Goal: Task Accomplishment & Management: Manage account settings

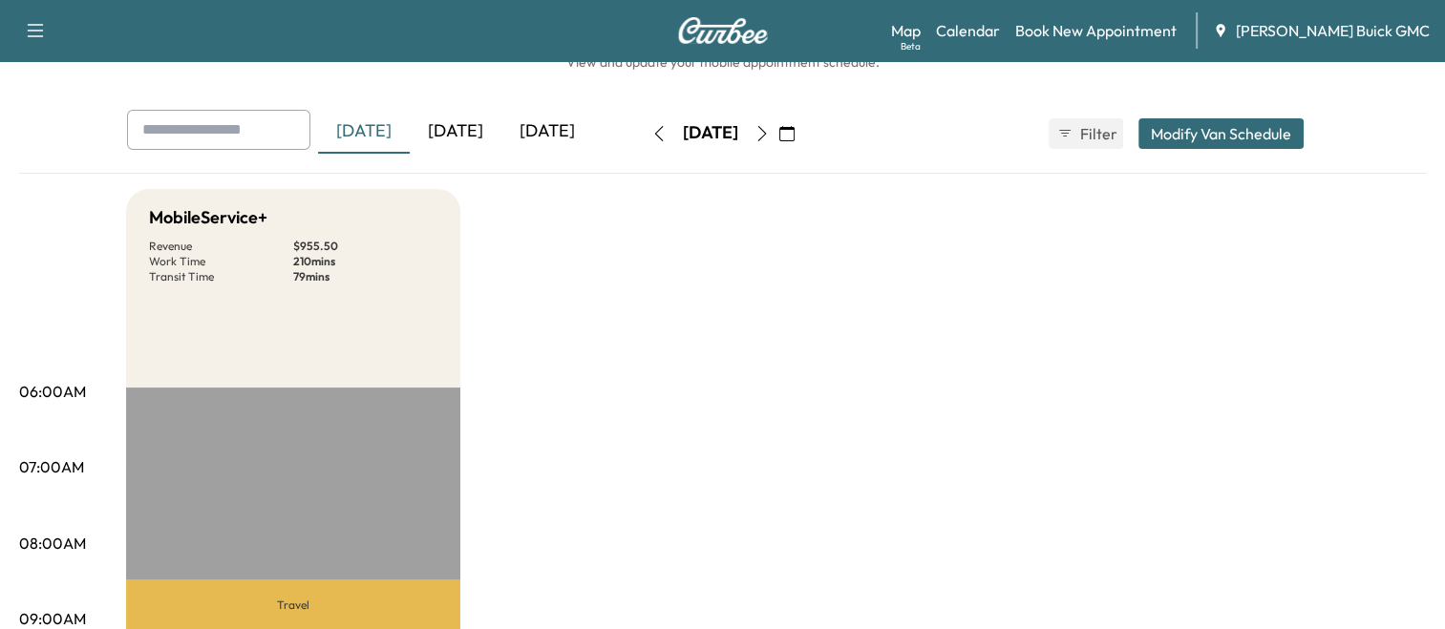
scroll to position [58, 0]
click at [451, 132] on div "[DATE]" at bounding box center [456, 134] width 92 height 44
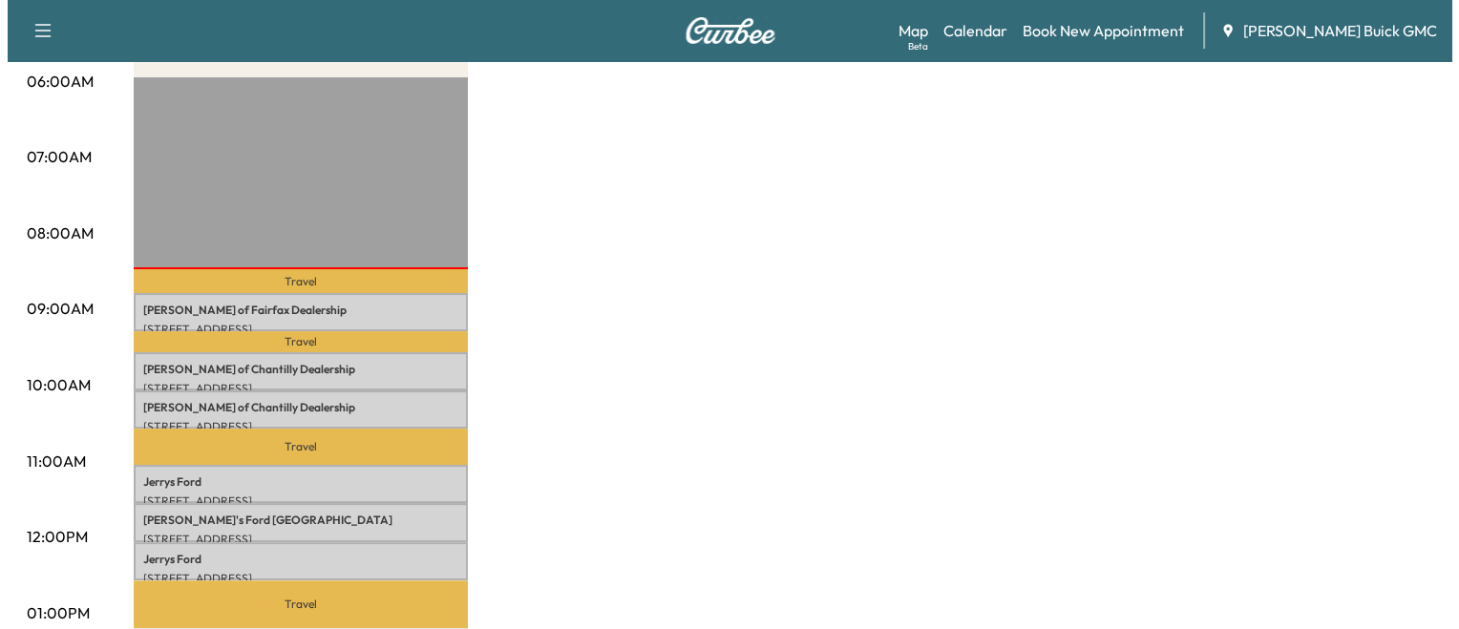
scroll to position [378, 0]
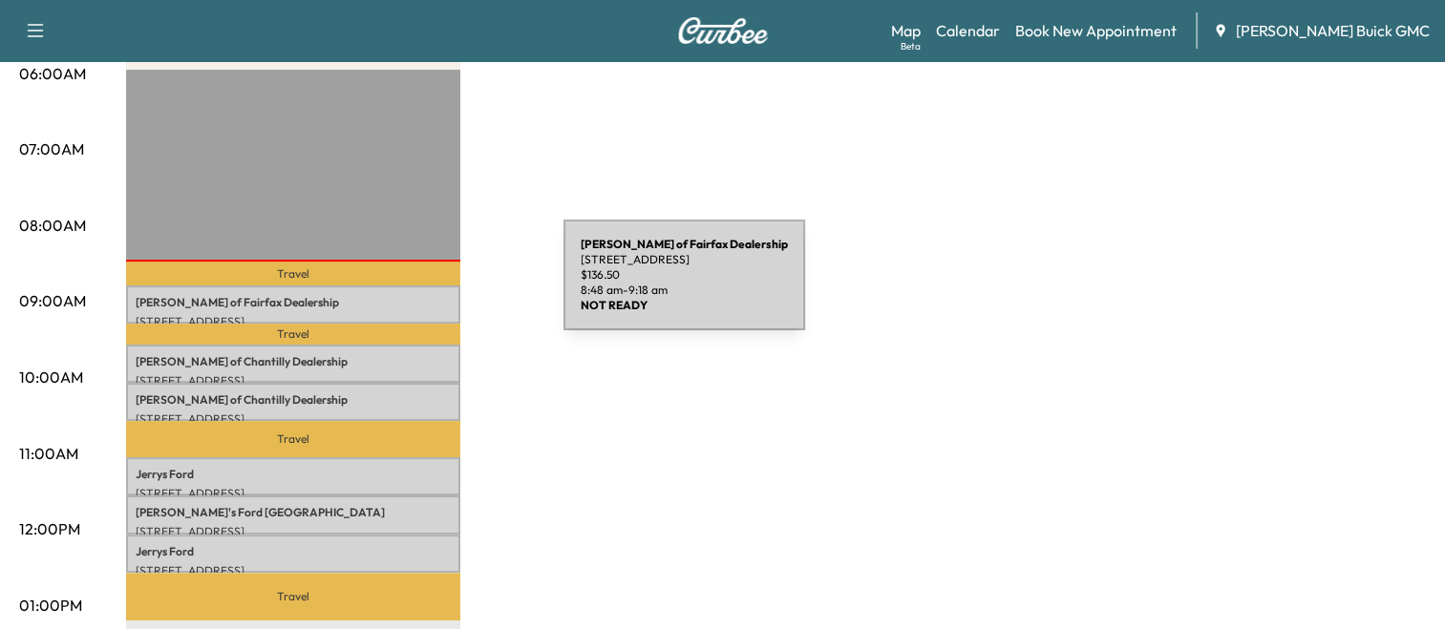
click at [420, 286] on div "[PERSON_NAME] of Fairfax Dealership [STREET_ADDRESS] $ 136.50 8:48 am - 9:18 am" at bounding box center [293, 305] width 334 height 38
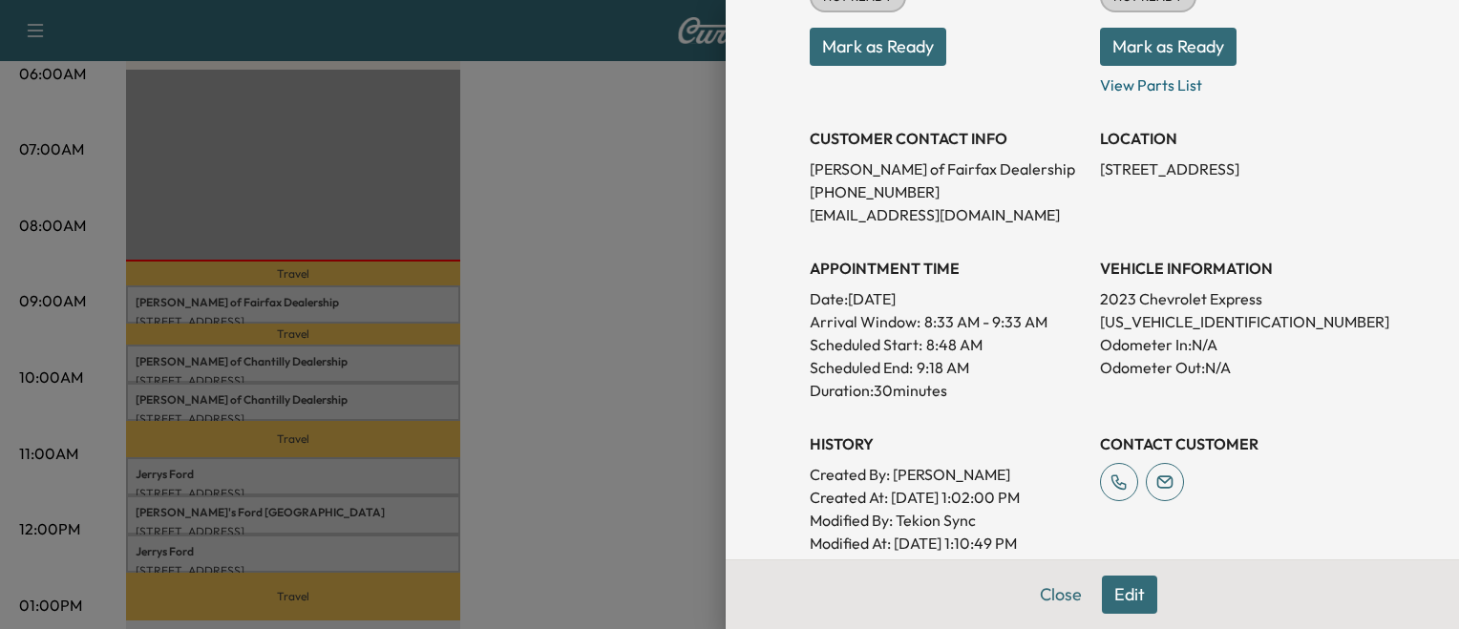
scroll to position [288, 0]
click at [1153, 323] on p "[US_VEHICLE_IDENTIFICATION_NUMBER]" at bounding box center [1237, 321] width 275 height 23
copy p "[US_VEHICLE_IDENTIFICATION_NUMBER]"
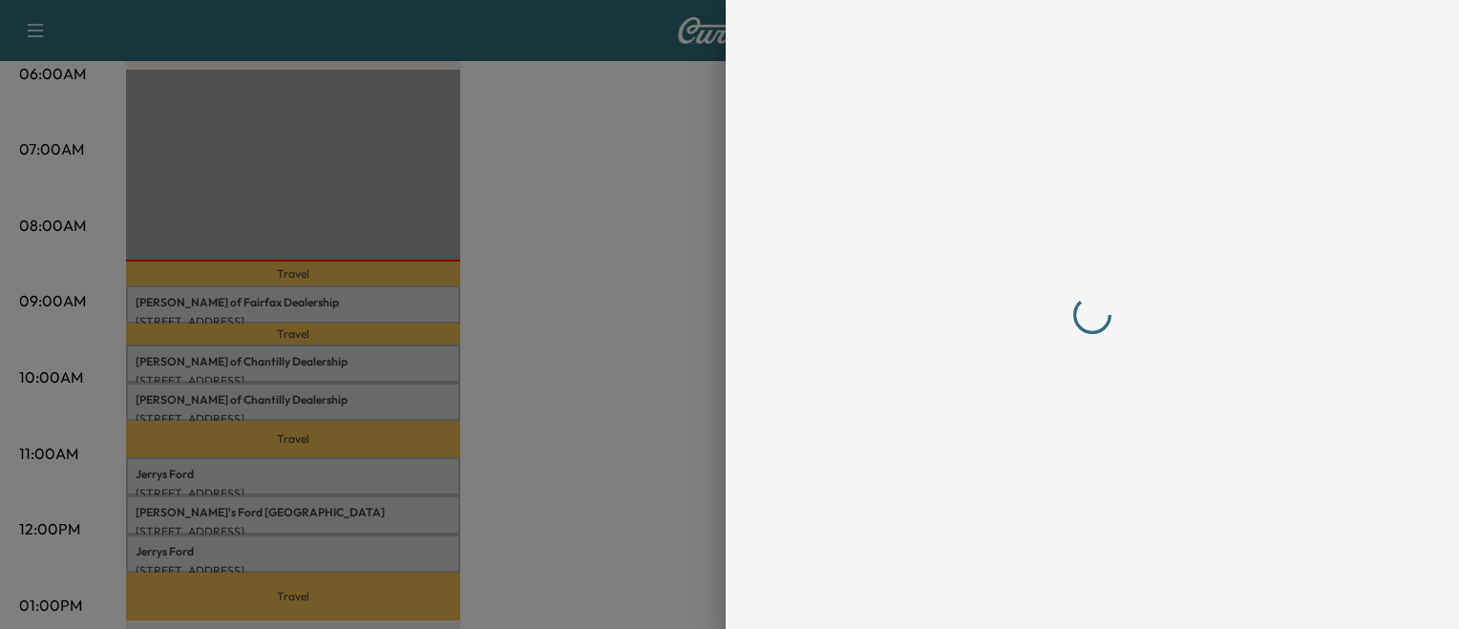
scroll to position [0, 0]
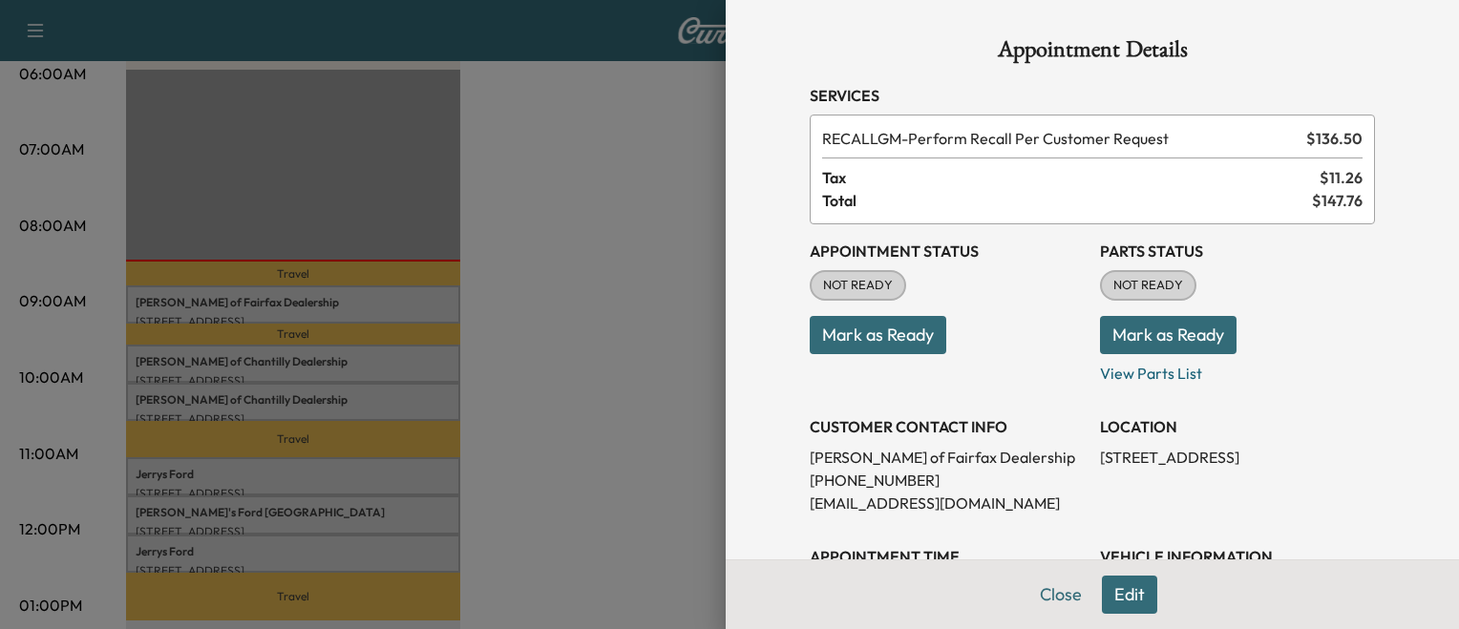
click at [810, 322] on button "Mark as Ready" at bounding box center [878, 335] width 137 height 38
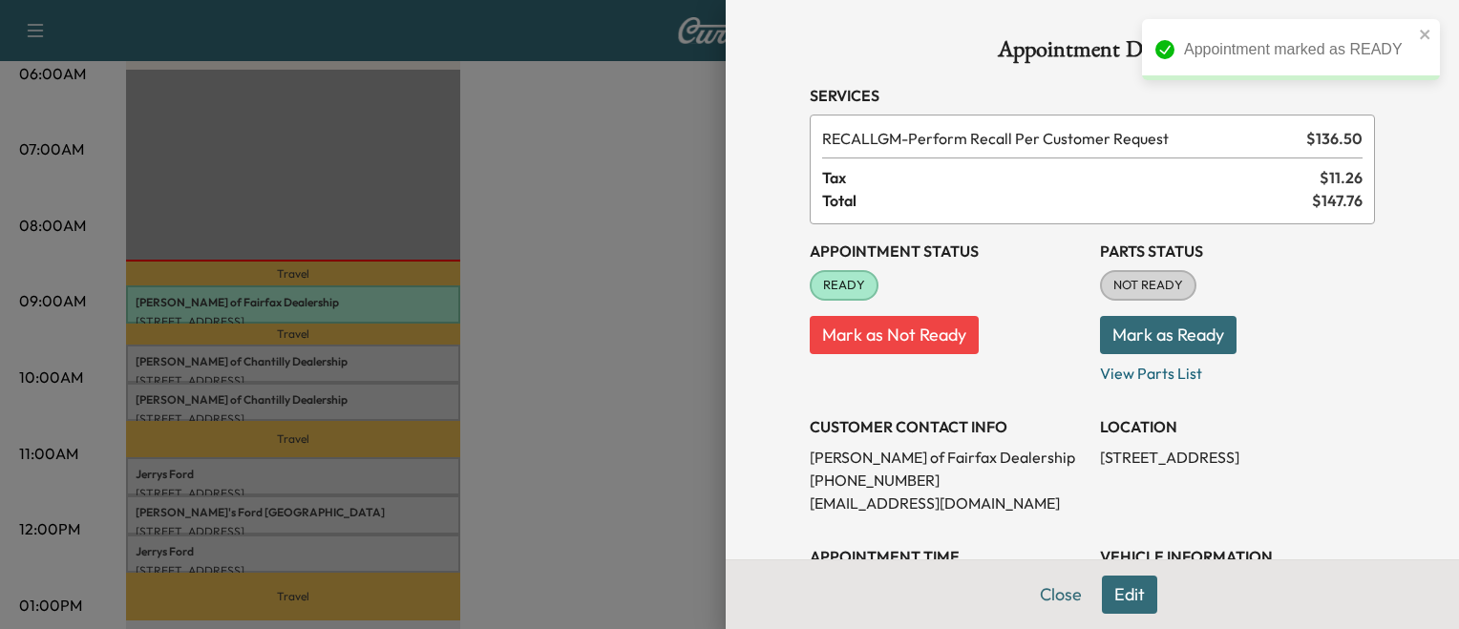
click at [405, 375] on div at bounding box center [729, 314] width 1459 height 629
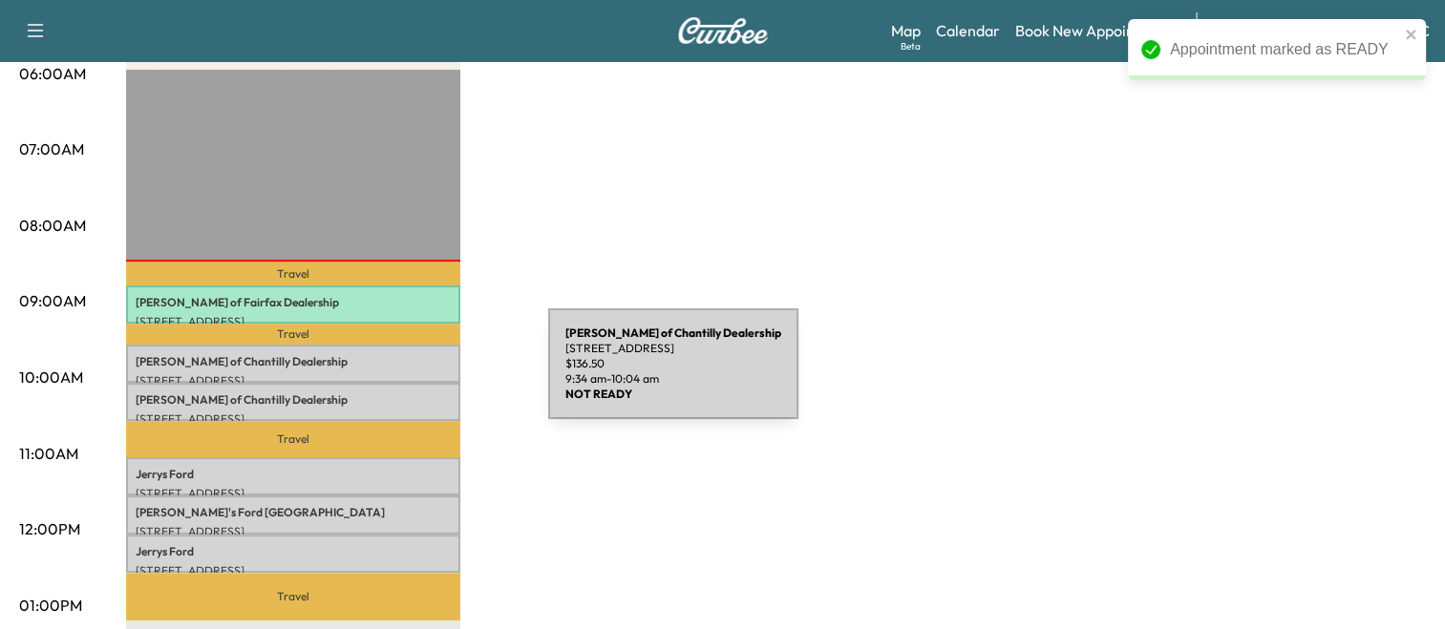
click at [405, 375] on p "[STREET_ADDRESS]" at bounding box center [293, 380] width 315 height 15
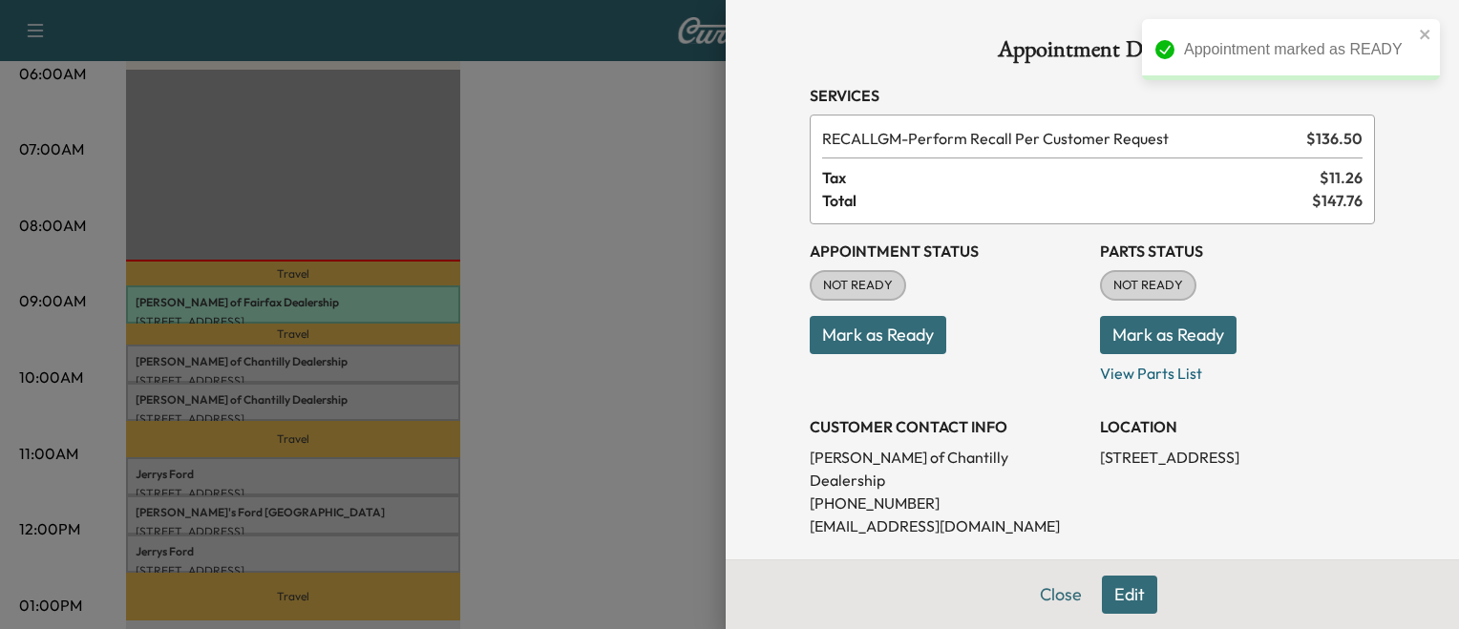
click at [402, 367] on div at bounding box center [729, 314] width 1459 height 629
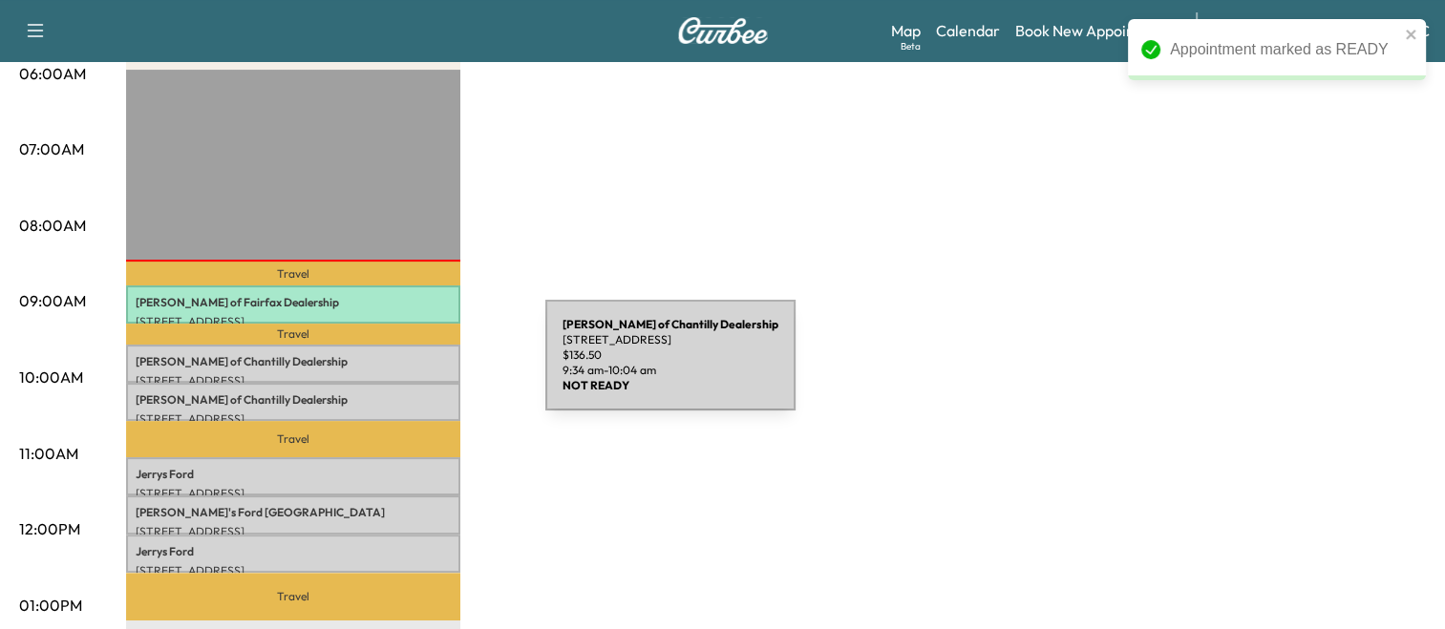
click at [402, 367] on div "[PERSON_NAME] of Chantilly Dealership [STREET_ADDRESS] $ 136.50 9:34 am - 10:04…" at bounding box center [293, 364] width 334 height 38
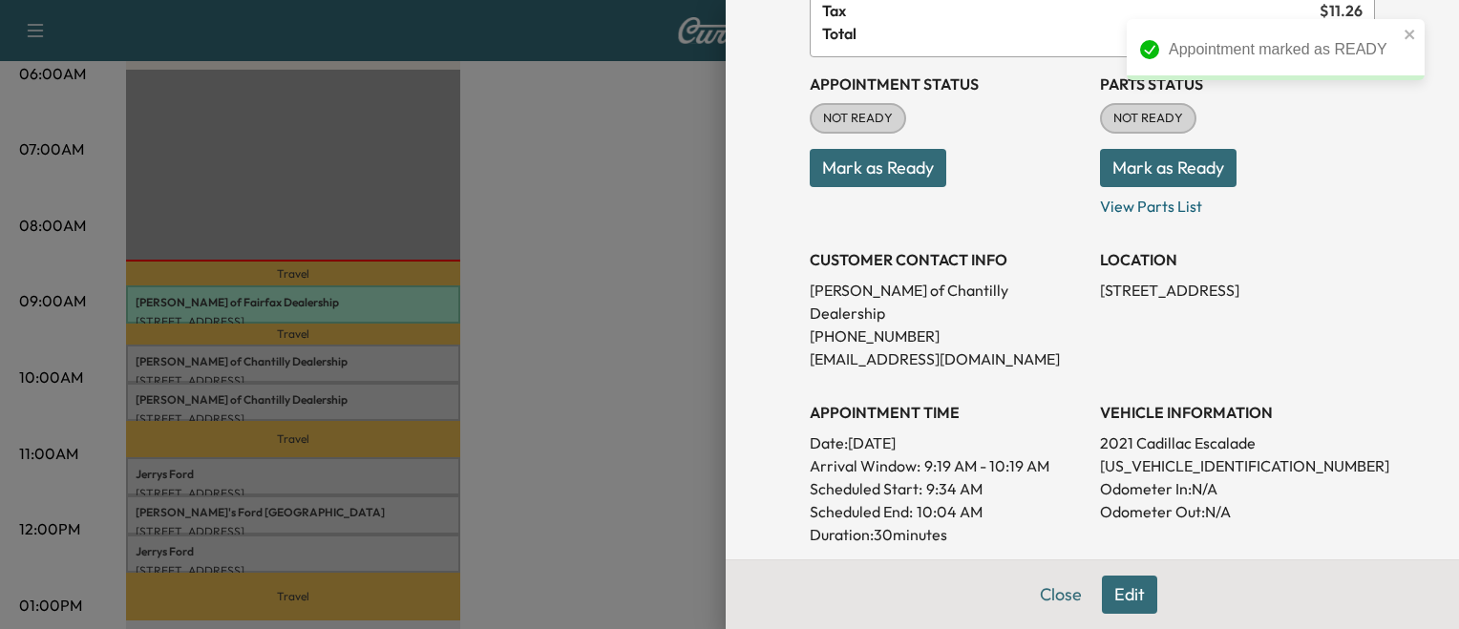
scroll to position [176, 0]
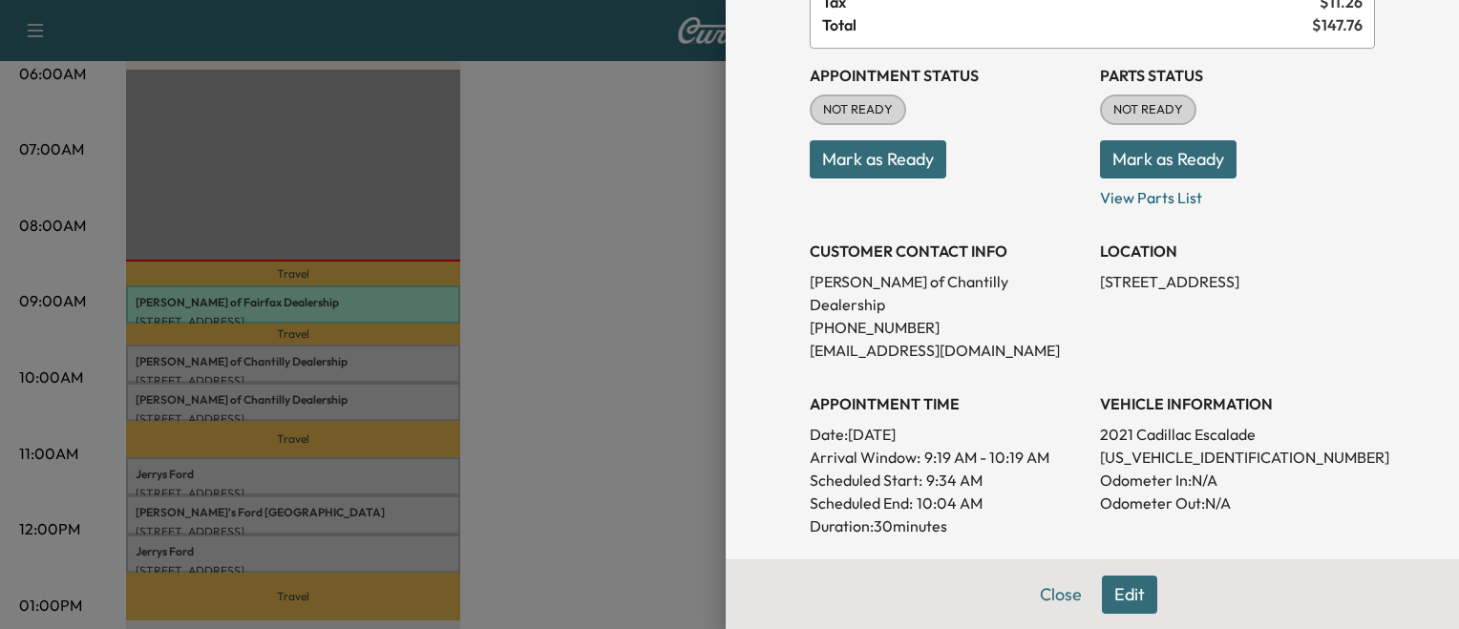
click at [1119, 446] on p "[US_VEHICLE_IDENTIFICATION_NUMBER]" at bounding box center [1237, 457] width 275 height 23
copy p "[US_VEHICLE_IDENTIFICATION_NUMBER]"
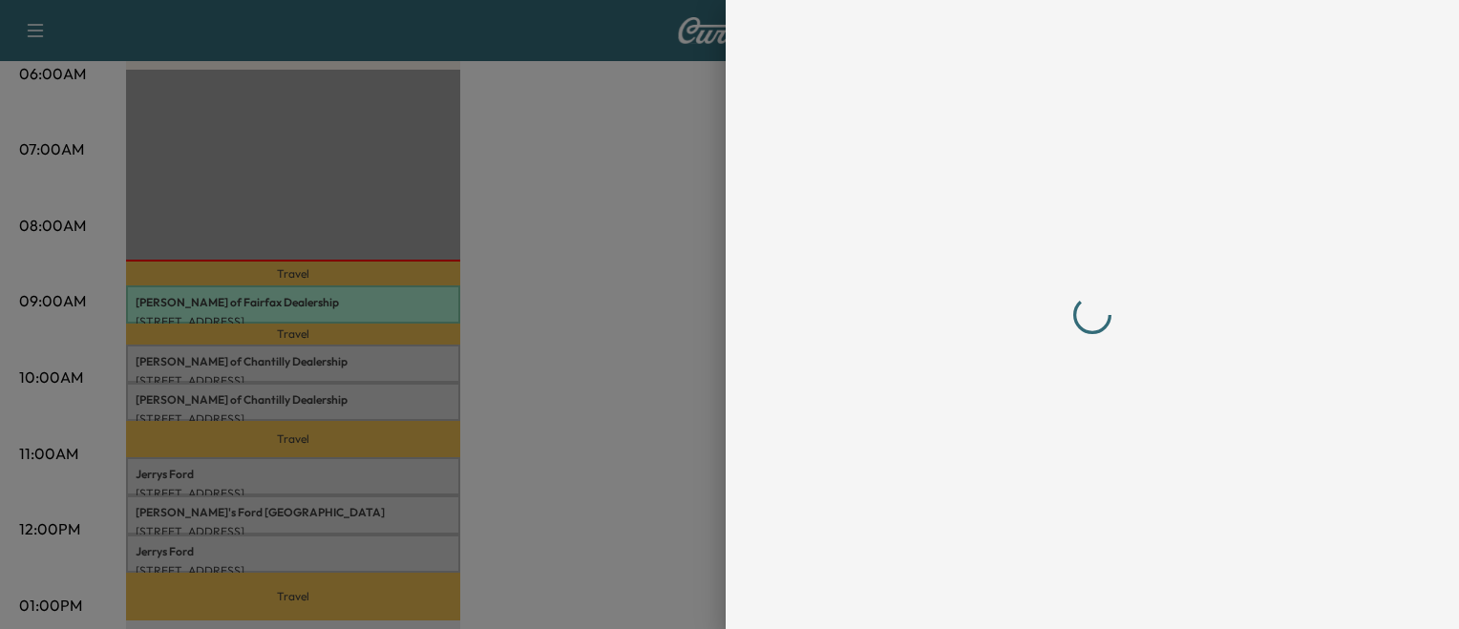
scroll to position [0, 0]
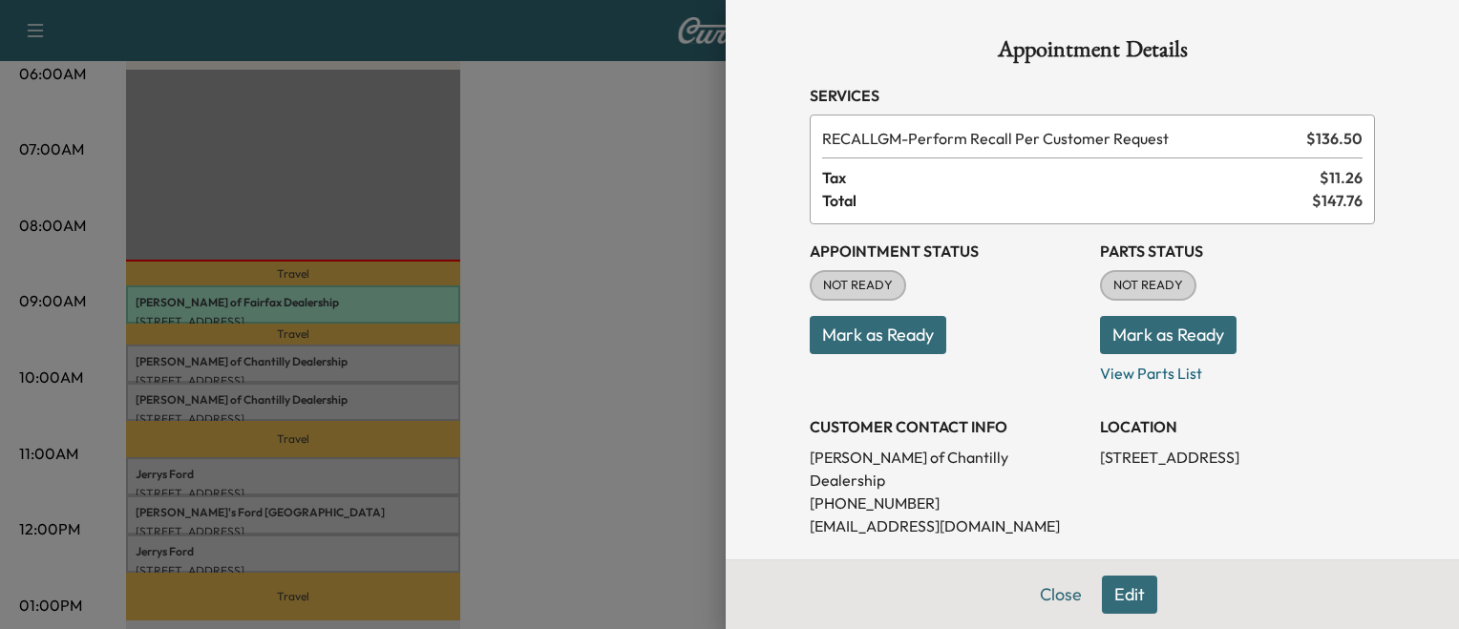
click at [871, 331] on button "Mark as Ready" at bounding box center [878, 335] width 137 height 38
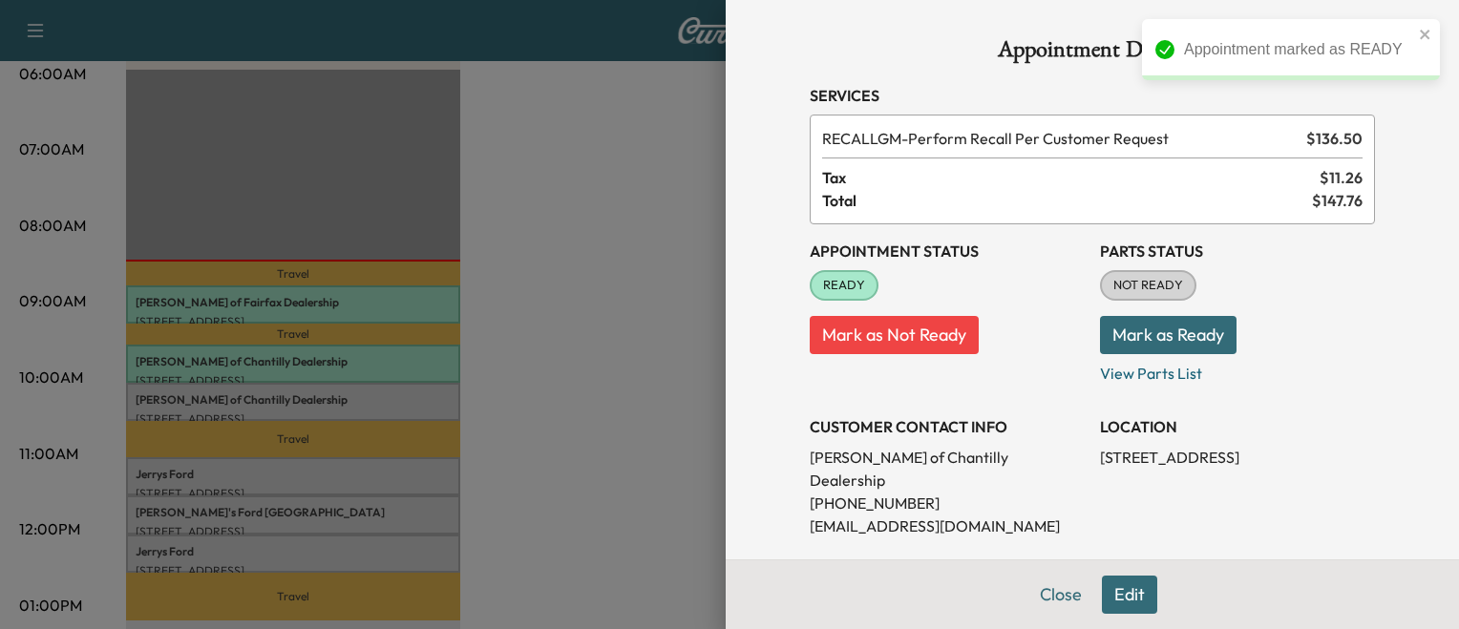
click at [382, 405] on div at bounding box center [729, 314] width 1459 height 629
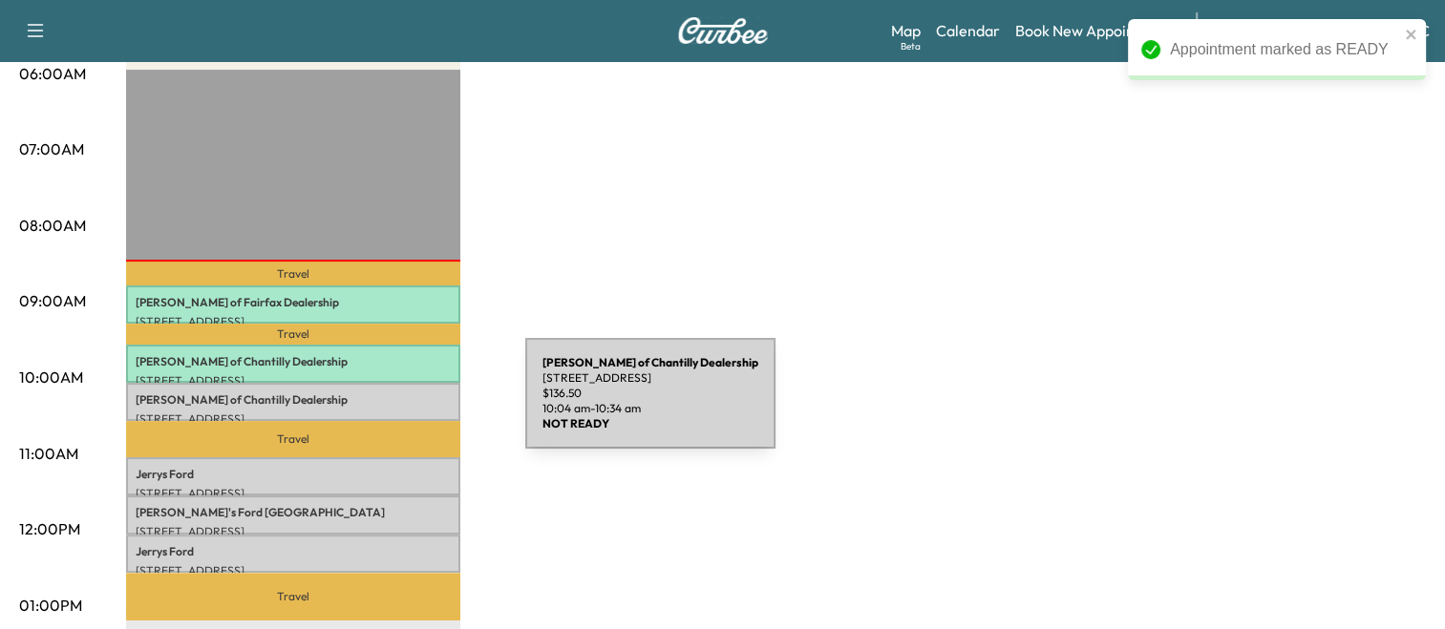
click at [382, 405] on div "[PERSON_NAME] of Chantilly Dealership [STREET_ADDRESS] $ 136.50 10:04 am - 10:3…" at bounding box center [293, 402] width 334 height 38
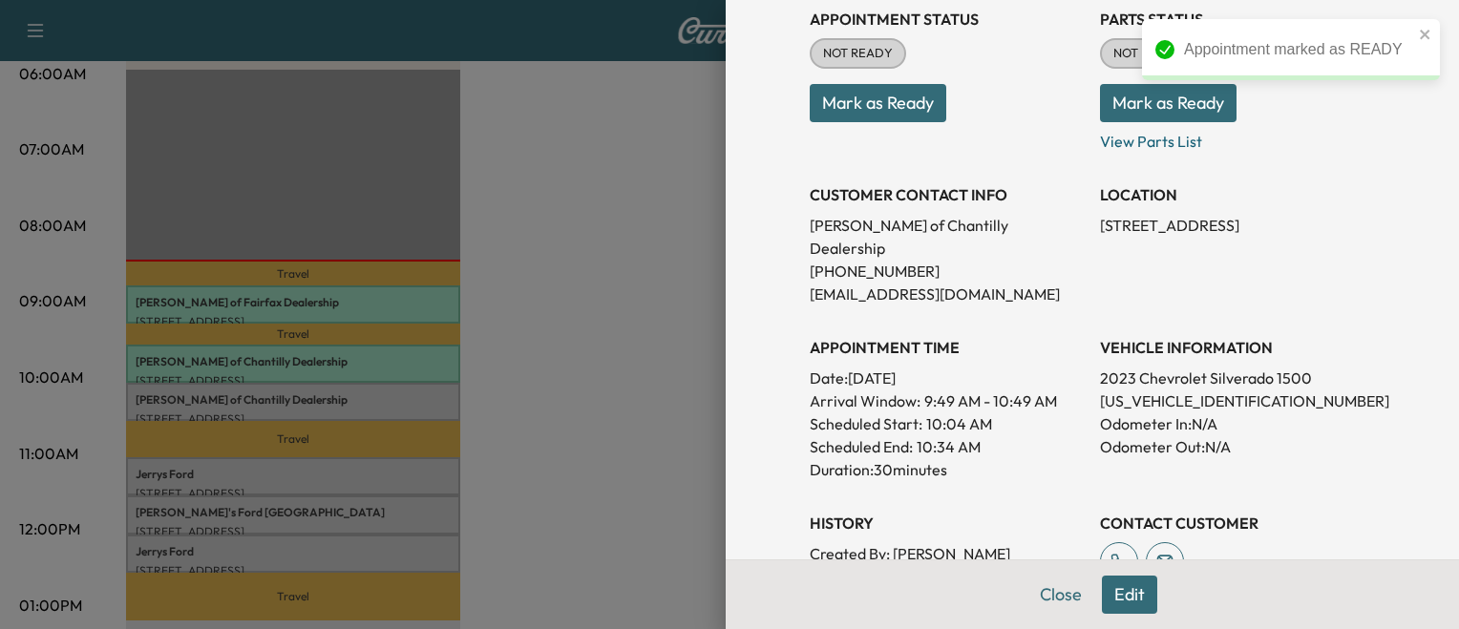
scroll to position [235, 0]
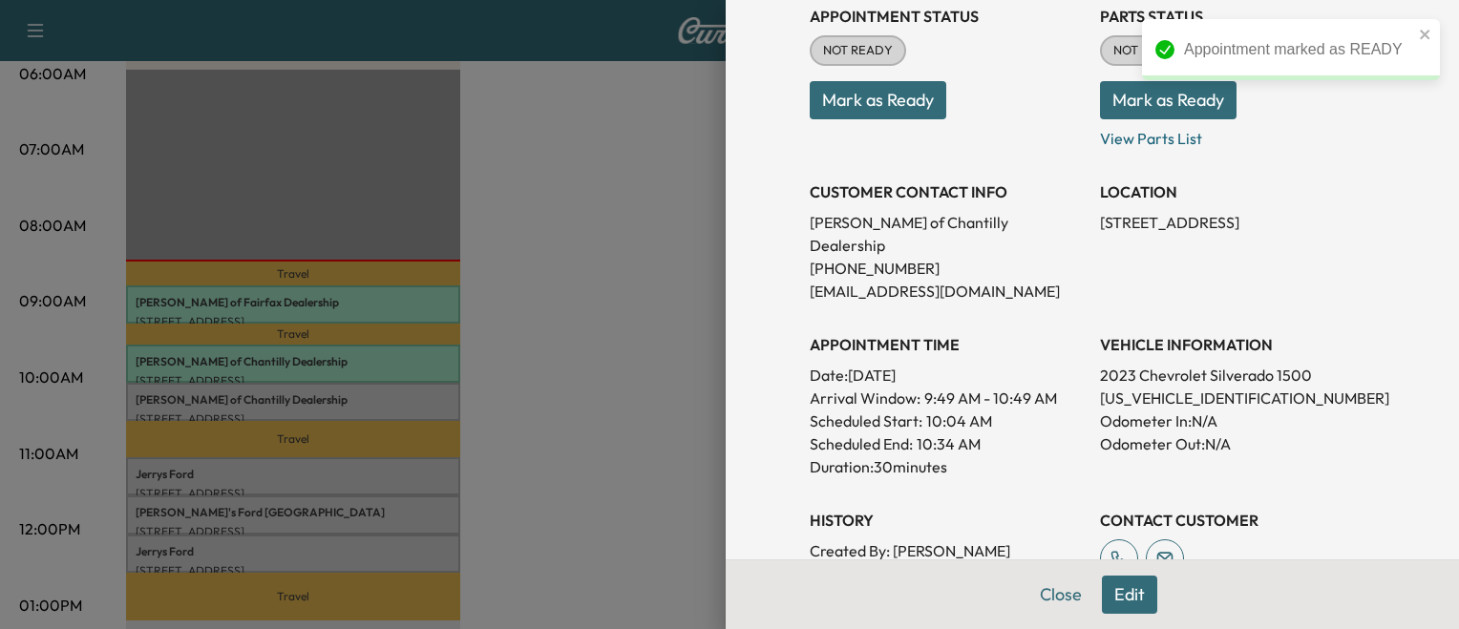
click at [1218, 387] on p "[US_VEHICLE_IDENTIFICATION_NUMBER]" at bounding box center [1237, 398] width 275 height 23
copy p "[US_VEHICLE_IDENTIFICATION_NUMBER]"
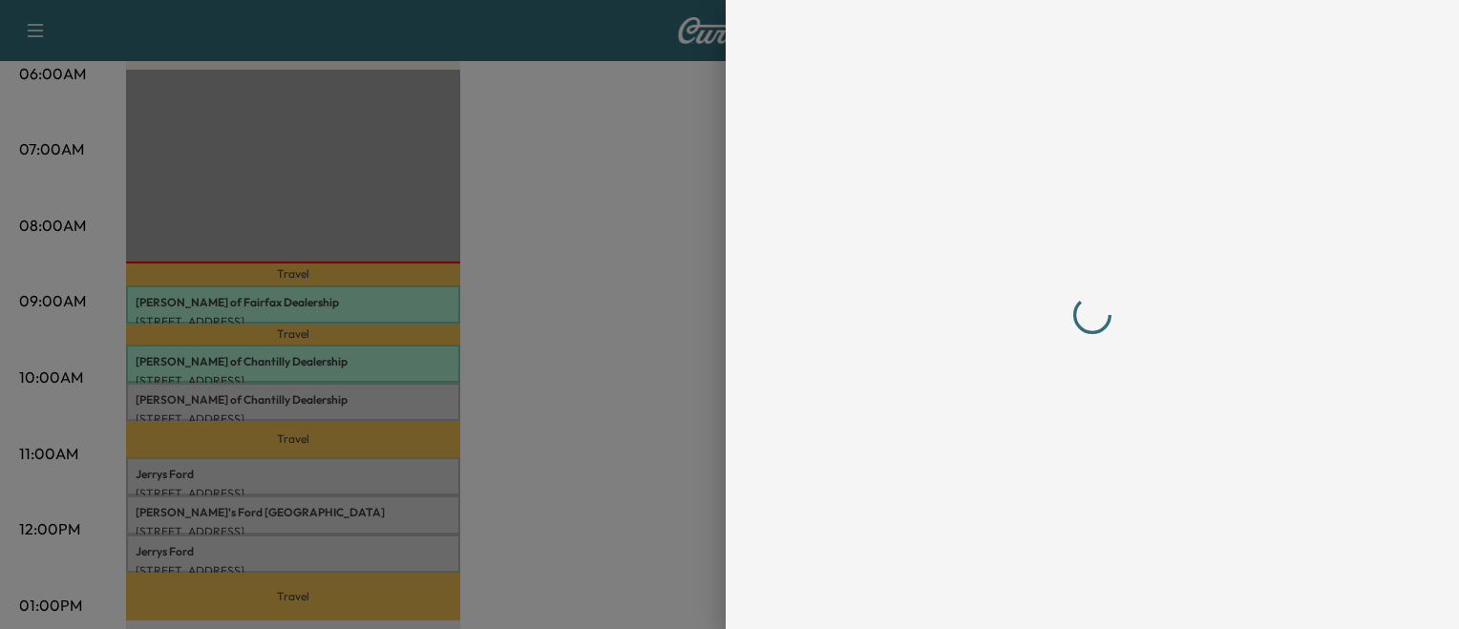
scroll to position [0, 0]
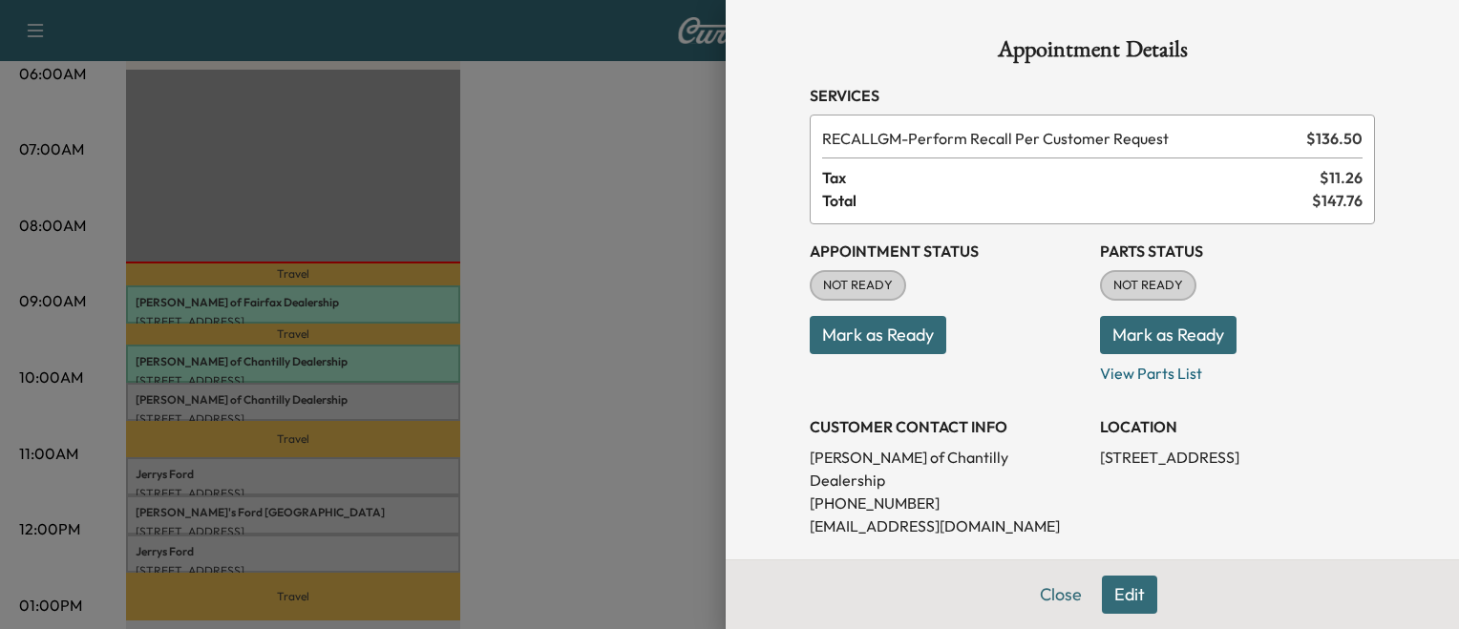
click at [899, 344] on button "Mark as Ready" at bounding box center [878, 335] width 137 height 38
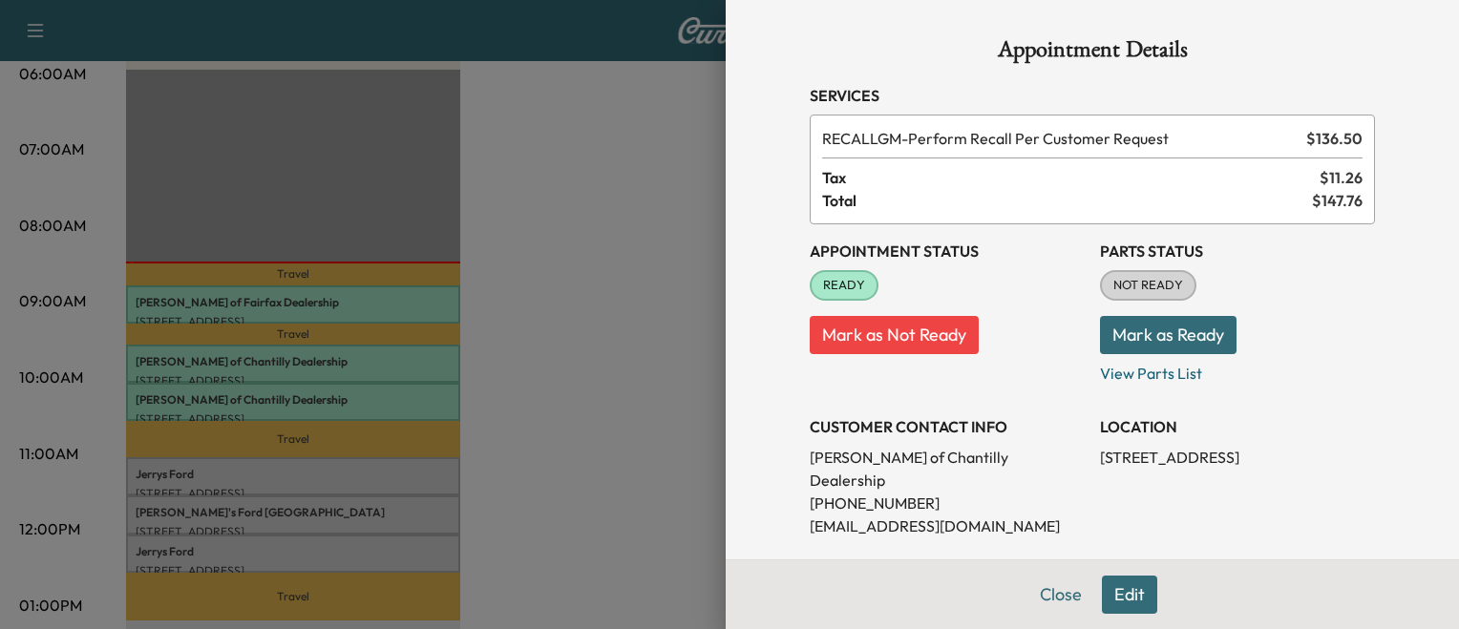
click at [445, 483] on div at bounding box center [729, 314] width 1459 height 629
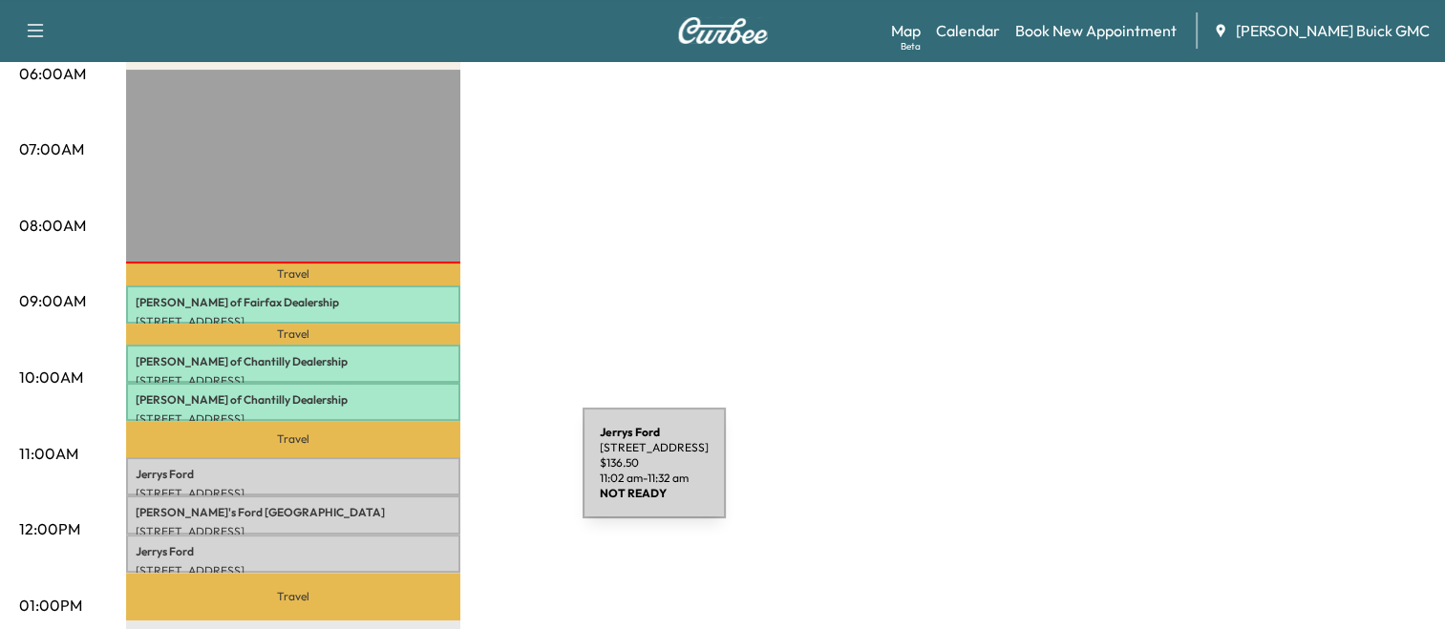
click at [439, 475] on p "[PERSON_NAME]" at bounding box center [293, 474] width 315 height 15
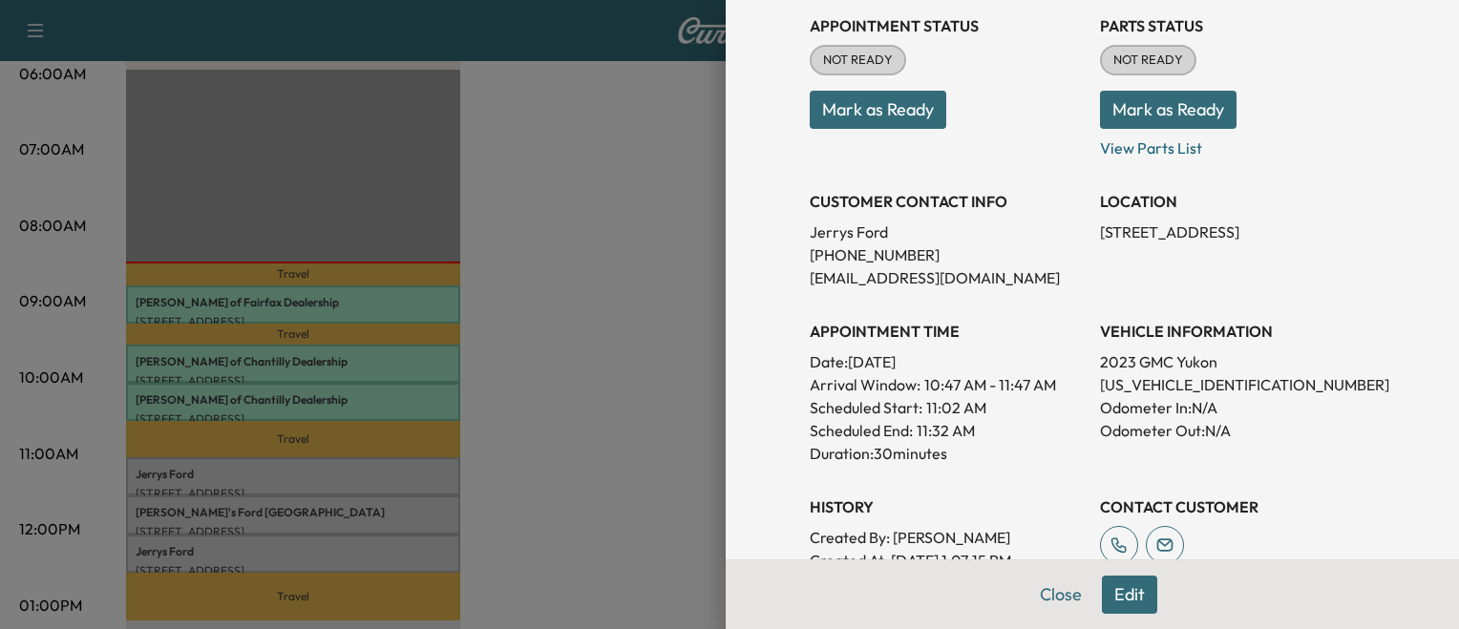
scroll to position [231, 0]
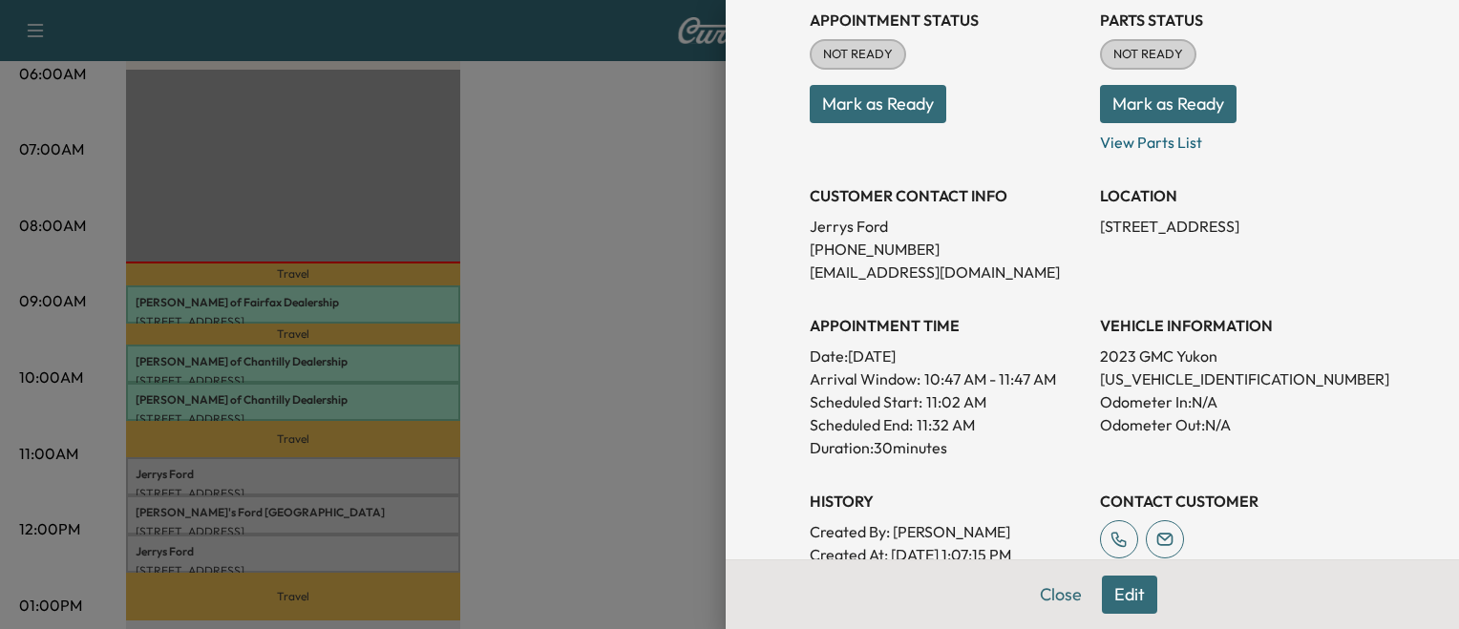
click at [1123, 386] on p "[US_VEHICLE_IDENTIFICATION_NUMBER]" at bounding box center [1237, 379] width 275 height 23
copy p "[US_VEHICLE_IDENTIFICATION_NUMBER]"
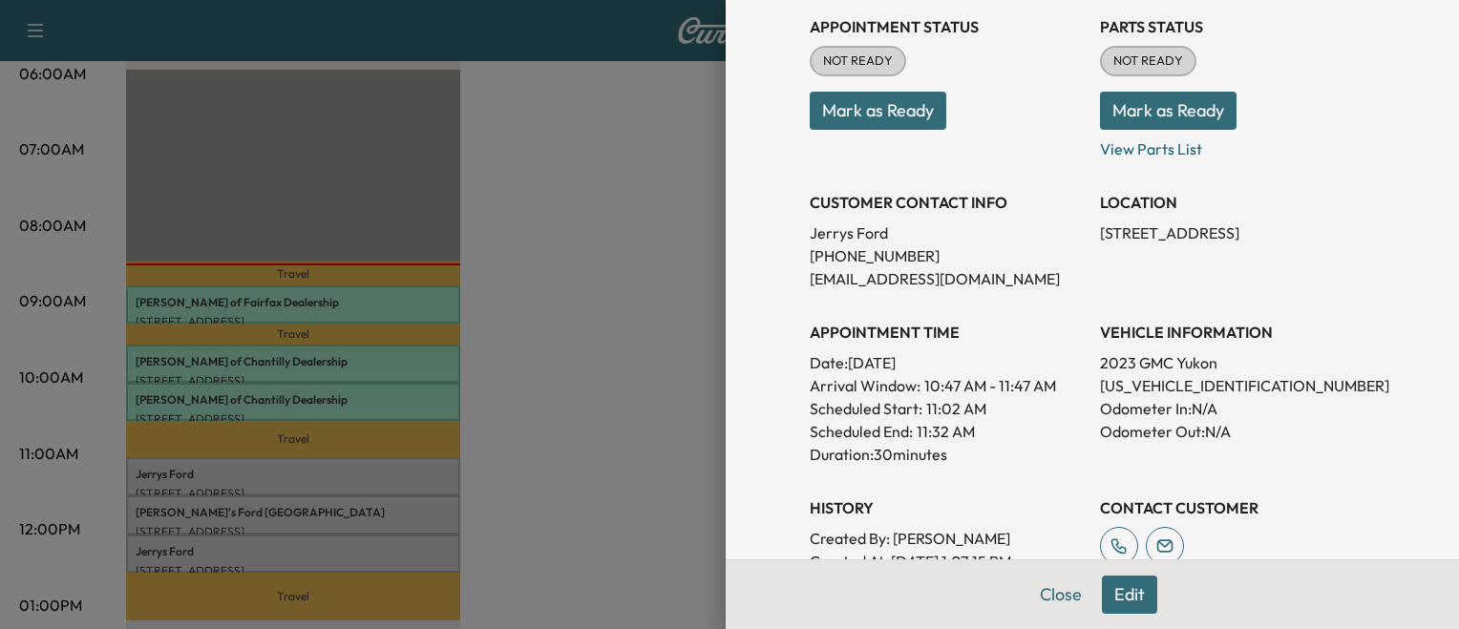
scroll to position [235, 0]
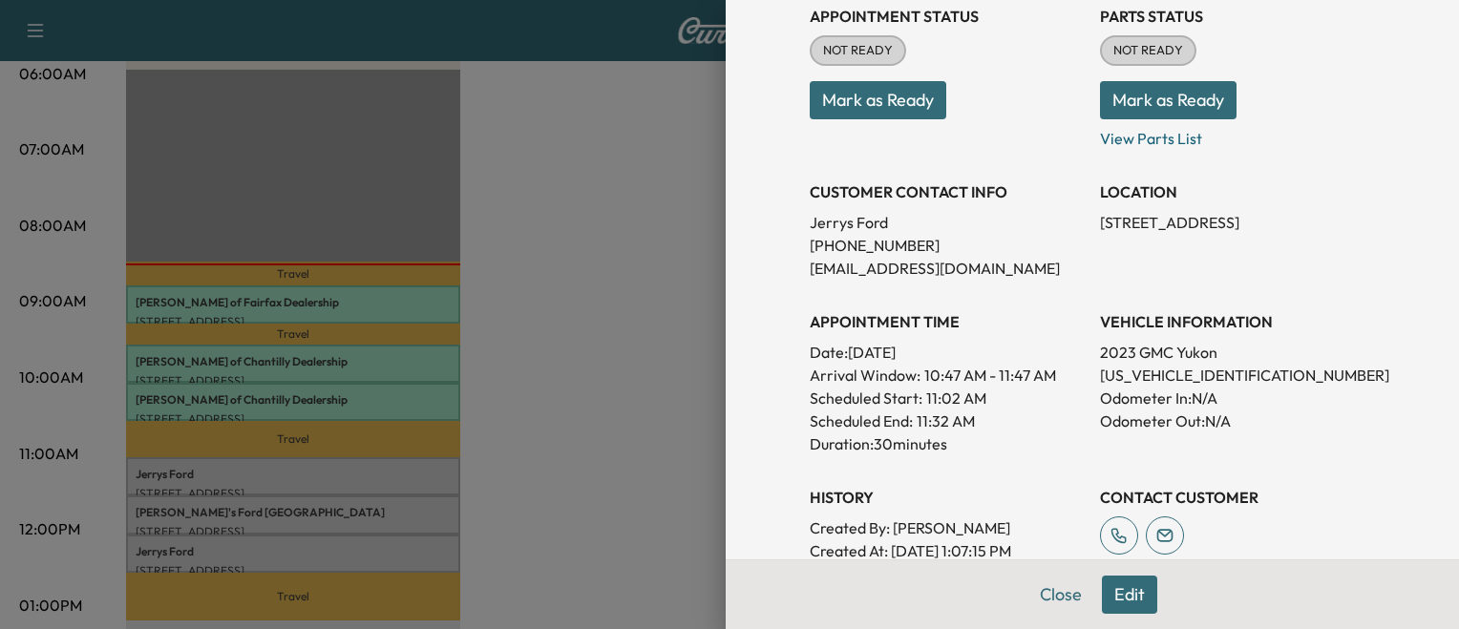
click at [873, 98] on button "Mark as Ready" at bounding box center [878, 100] width 137 height 38
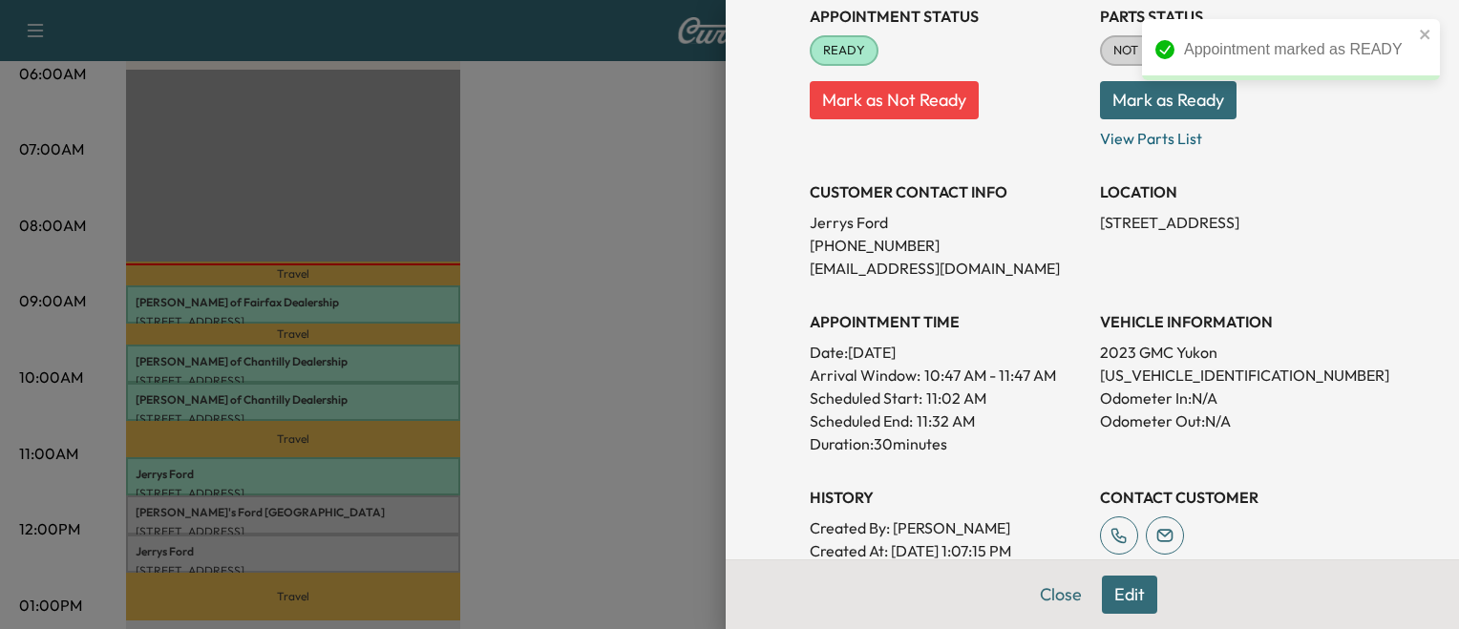
click at [413, 518] on div at bounding box center [729, 314] width 1459 height 629
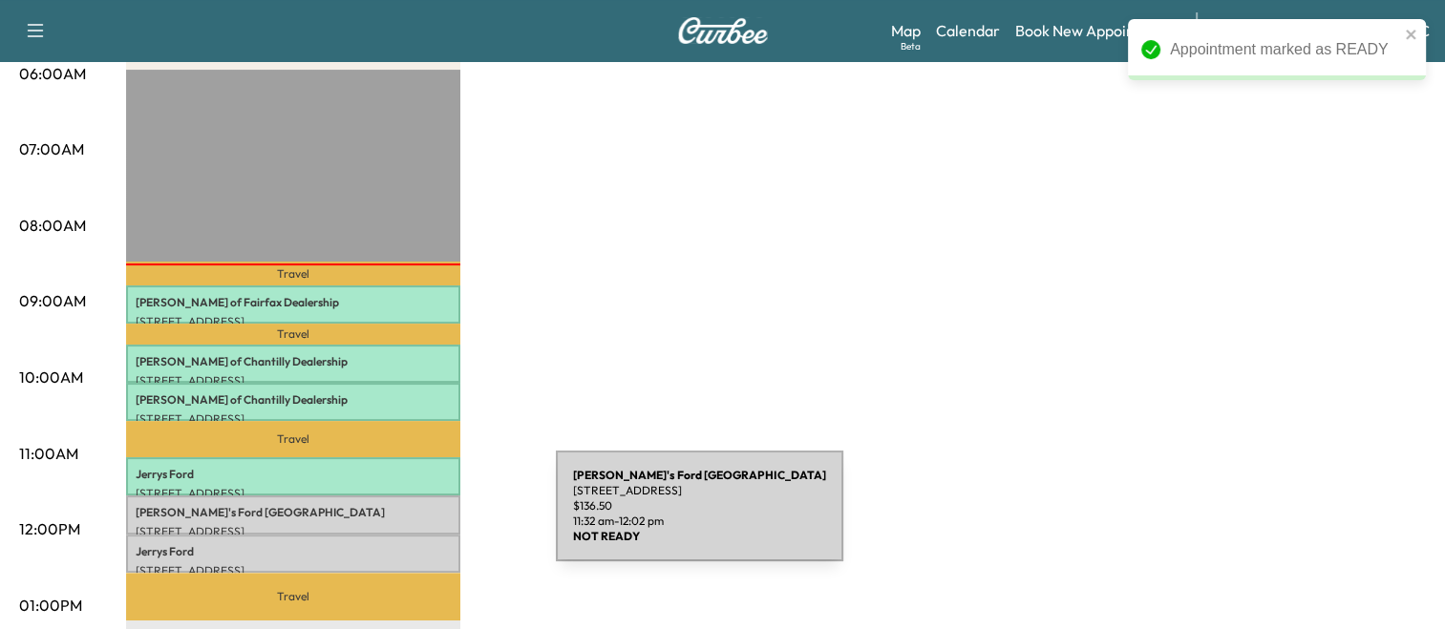
click at [413, 524] on p "[STREET_ADDRESS]" at bounding box center [293, 531] width 315 height 15
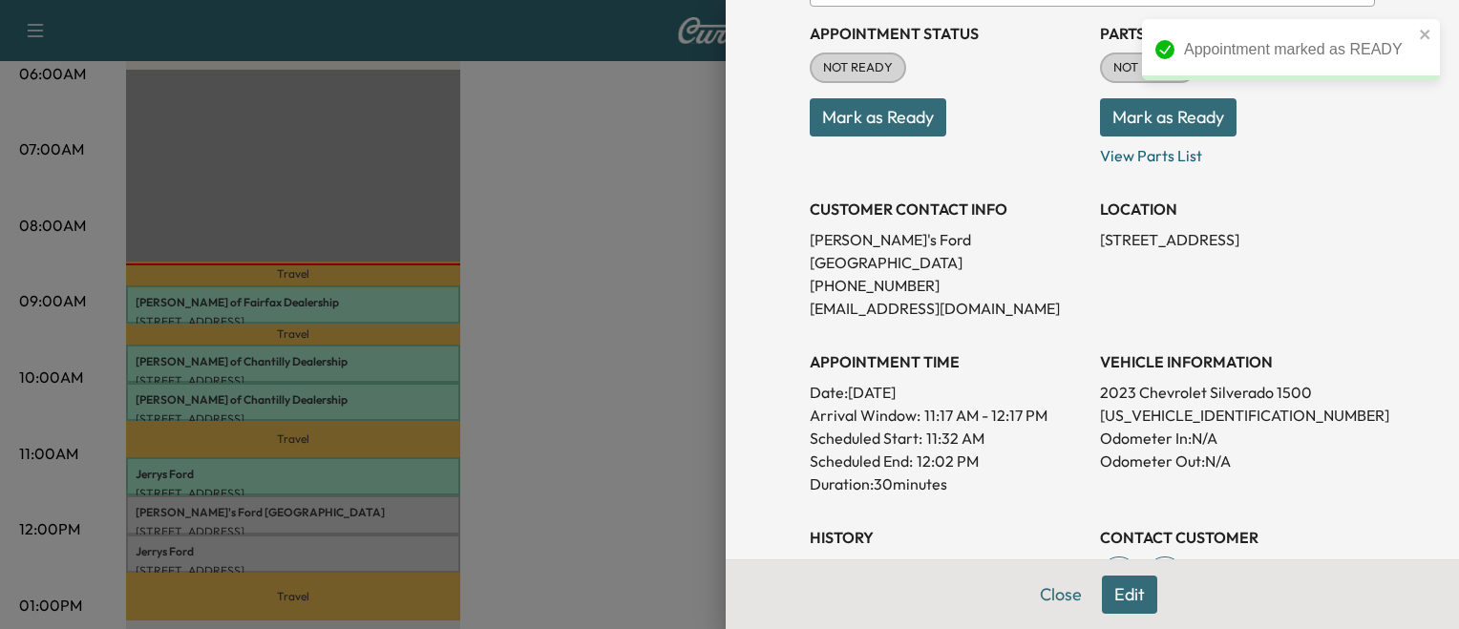
scroll to position [286, 0]
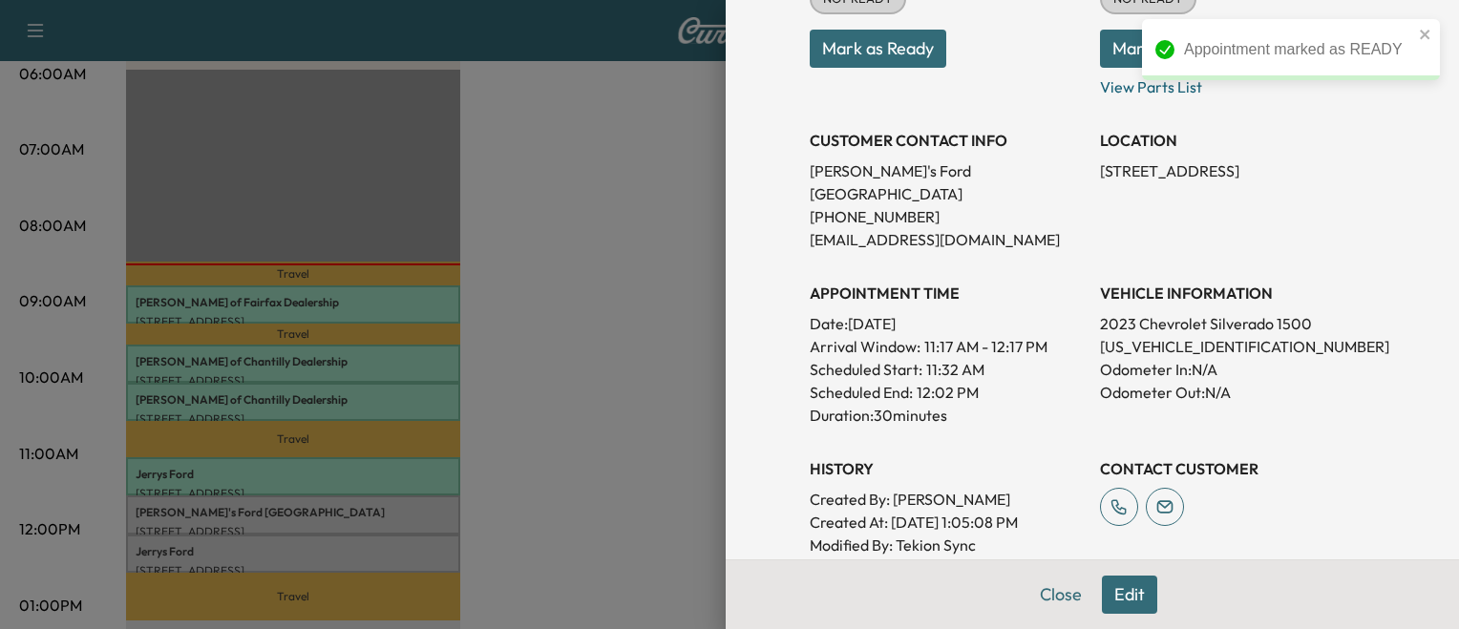
click at [1173, 335] on p "[US_VEHICLE_IDENTIFICATION_NUMBER]" at bounding box center [1237, 346] width 275 height 23
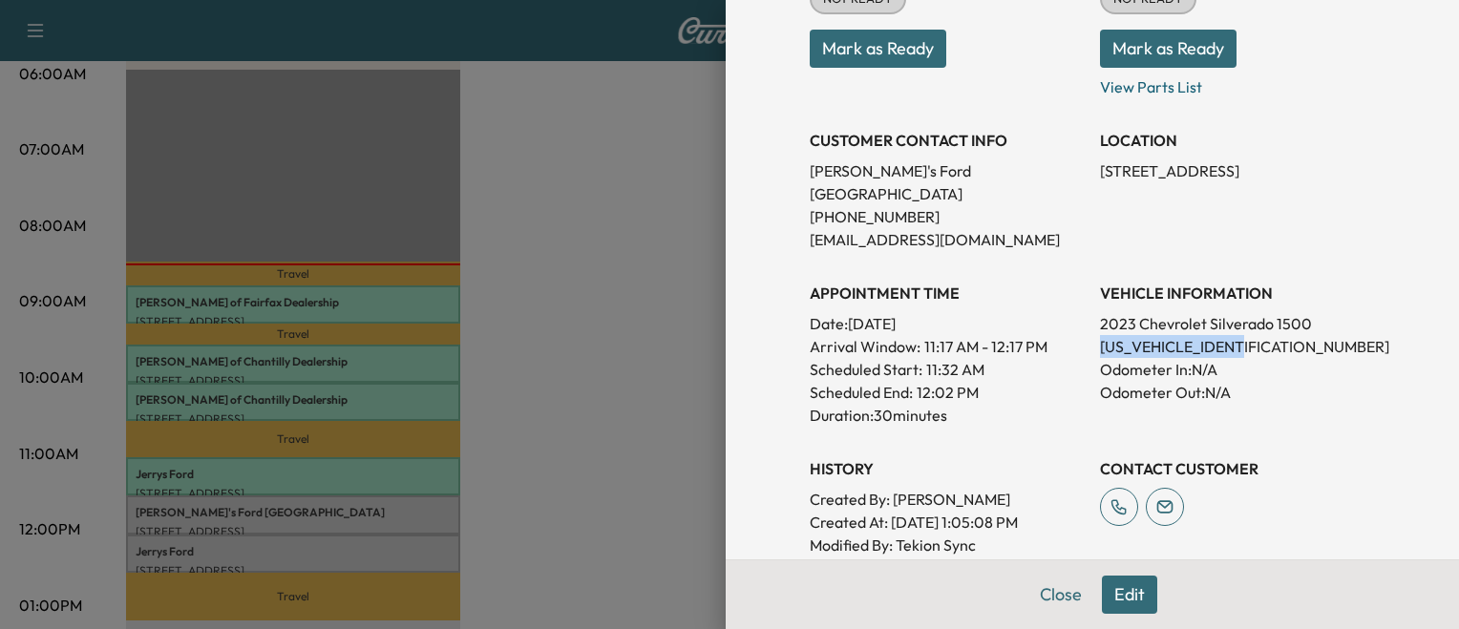
copy p "[US_VEHICLE_IDENTIFICATION_NUMBER]"
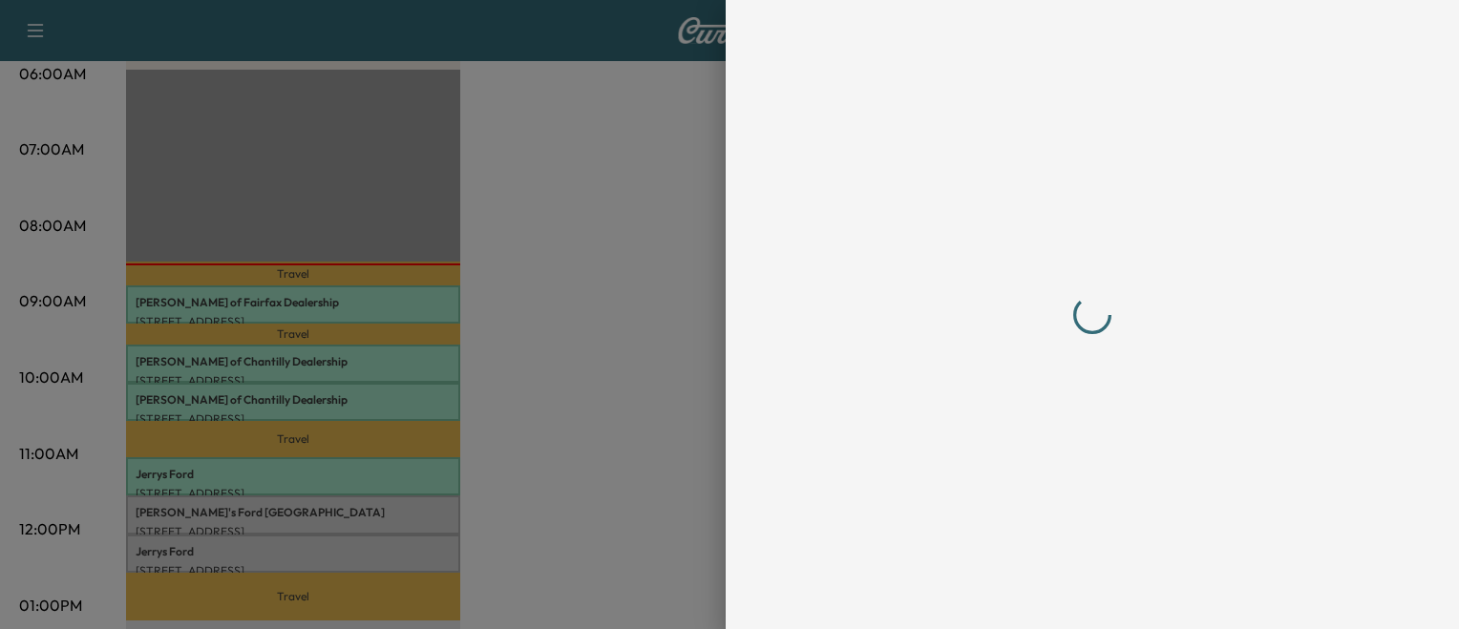
scroll to position [0, 0]
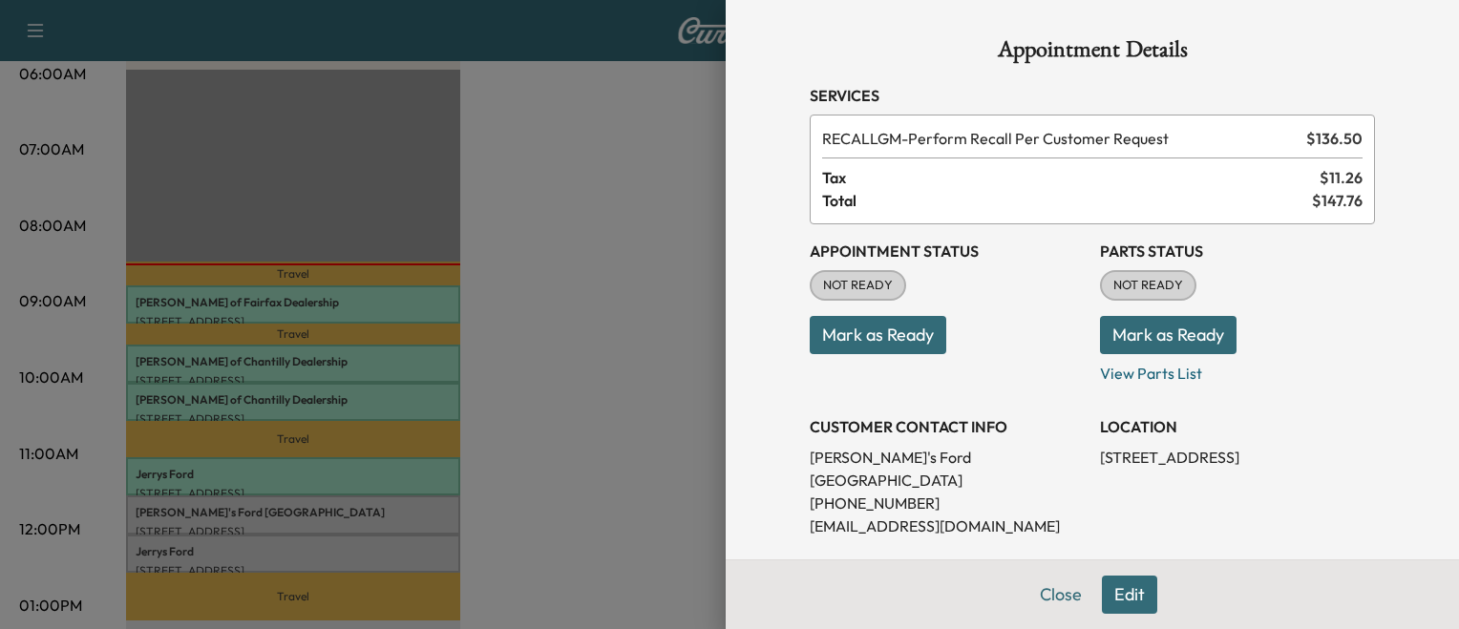
click at [890, 326] on button "Mark as Ready" at bounding box center [878, 335] width 137 height 38
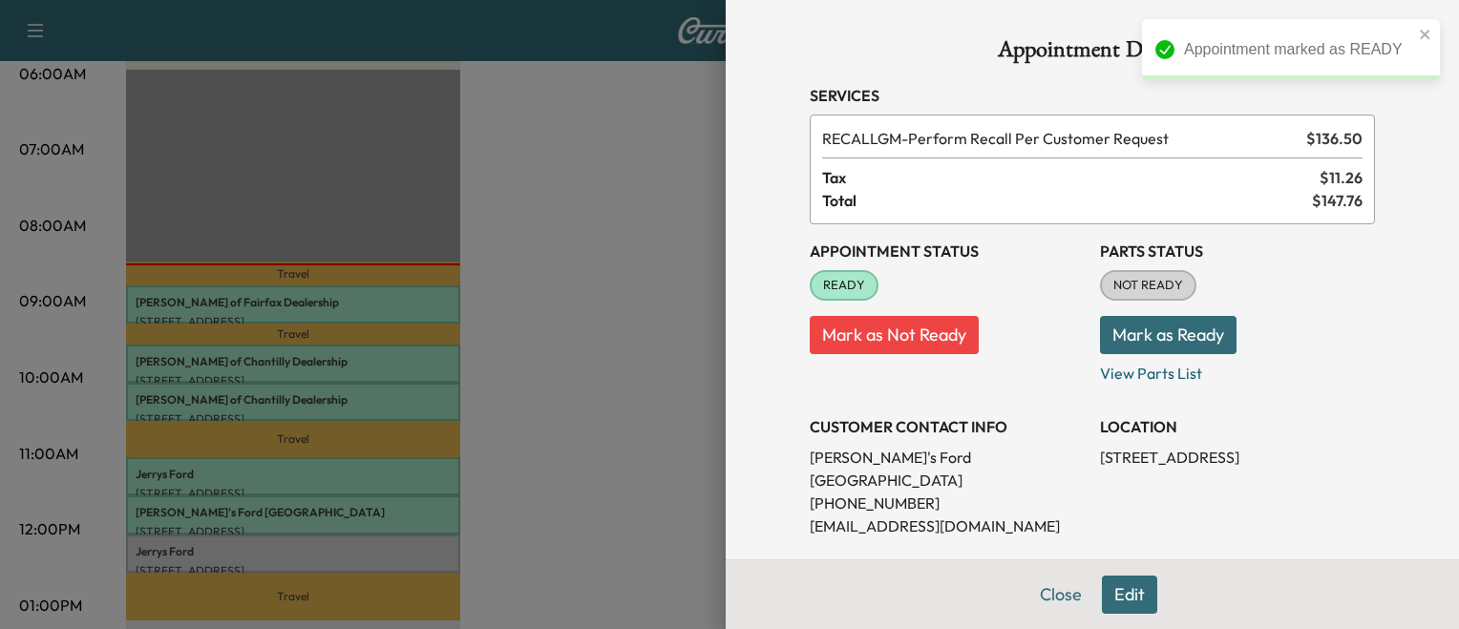
click at [421, 539] on div at bounding box center [729, 314] width 1459 height 629
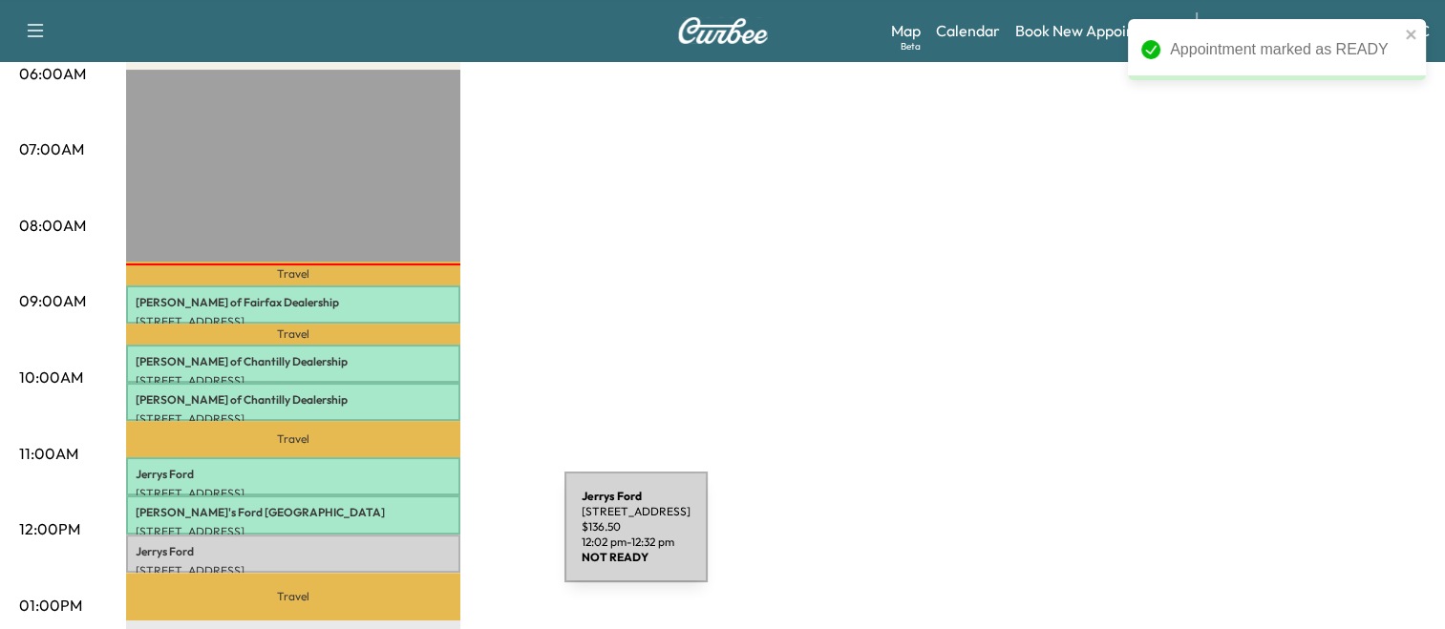
click at [421, 544] on p "[PERSON_NAME]" at bounding box center [293, 551] width 315 height 15
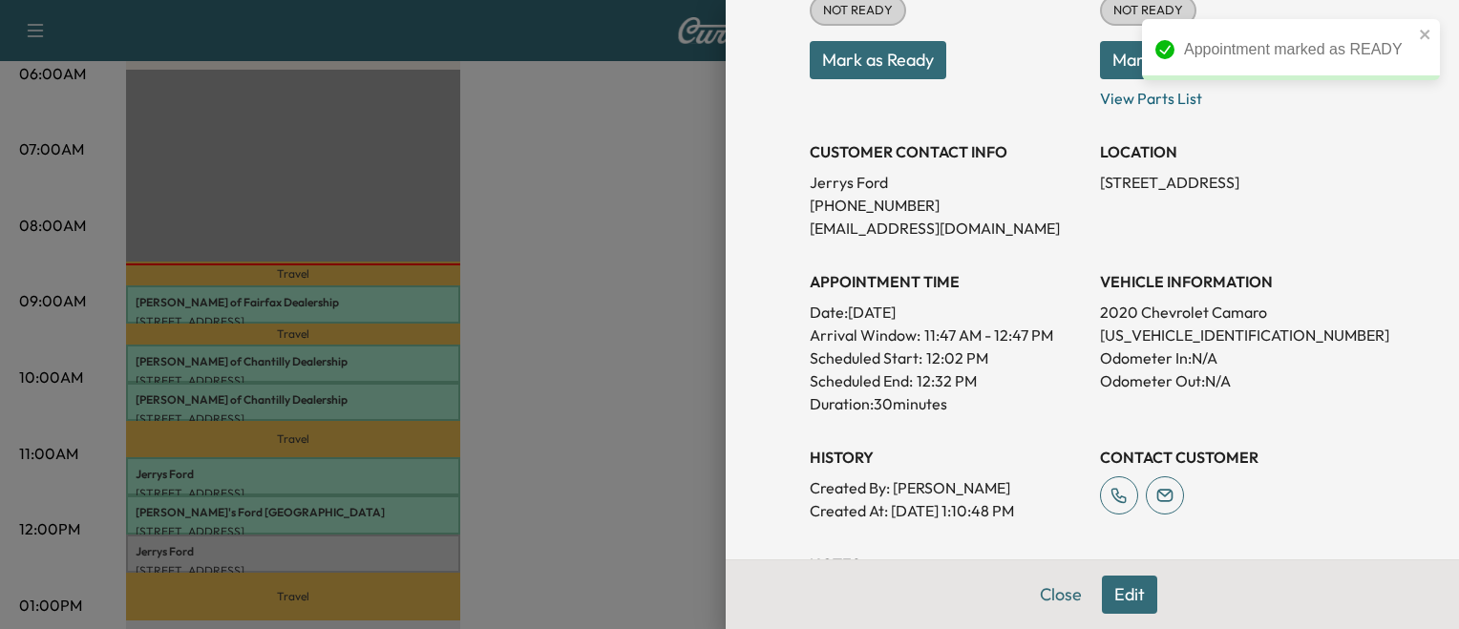
scroll to position [277, 0]
click at [1206, 331] on p "[US_VEHICLE_IDENTIFICATION_NUMBER]" at bounding box center [1237, 333] width 275 height 23
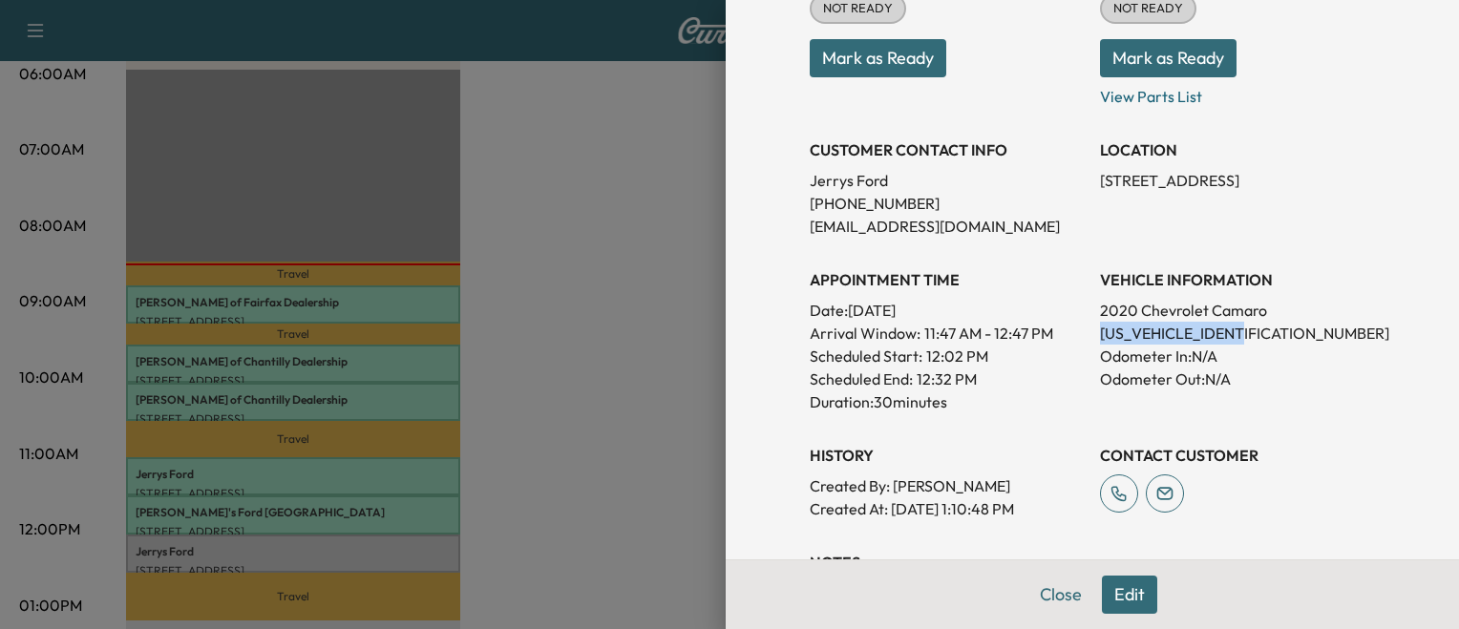
copy p "[US_VEHICLE_IDENTIFICATION_NUMBER]"
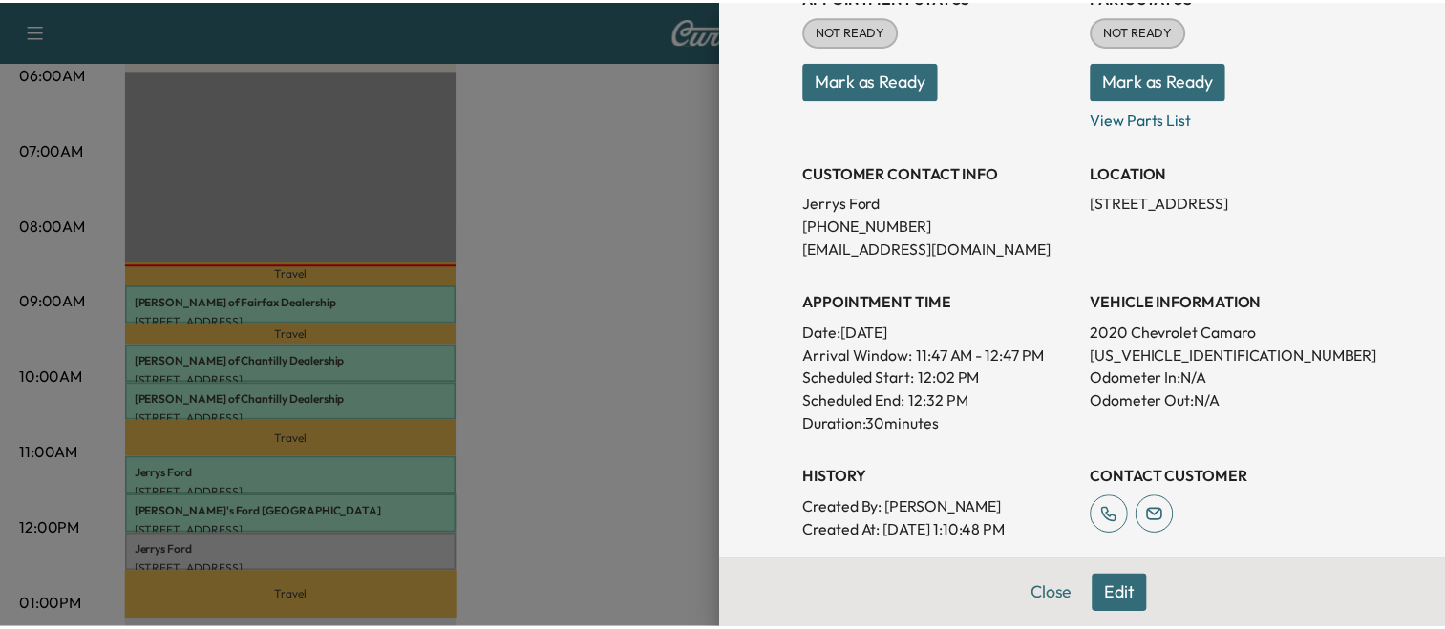
scroll to position [258, 0]
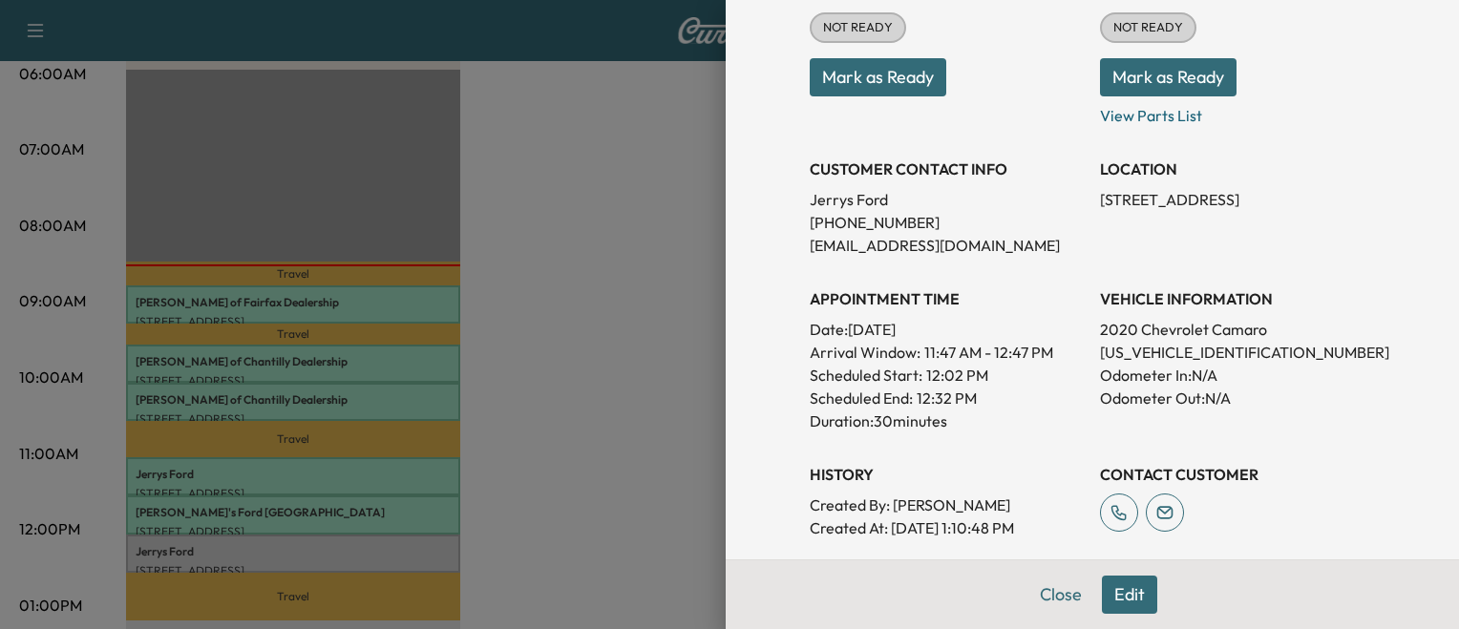
click at [892, 92] on button "Mark as Ready" at bounding box center [878, 77] width 137 height 38
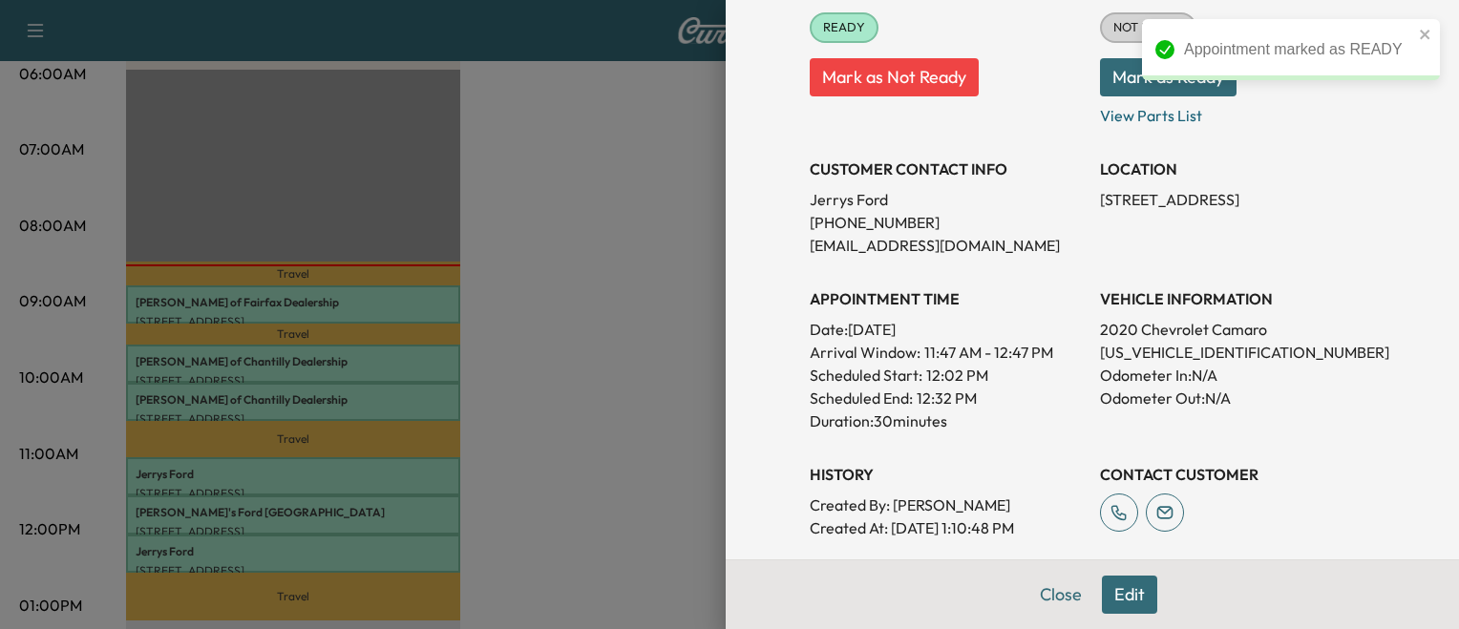
click at [632, 443] on div at bounding box center [729, 314] width 1459 height 629
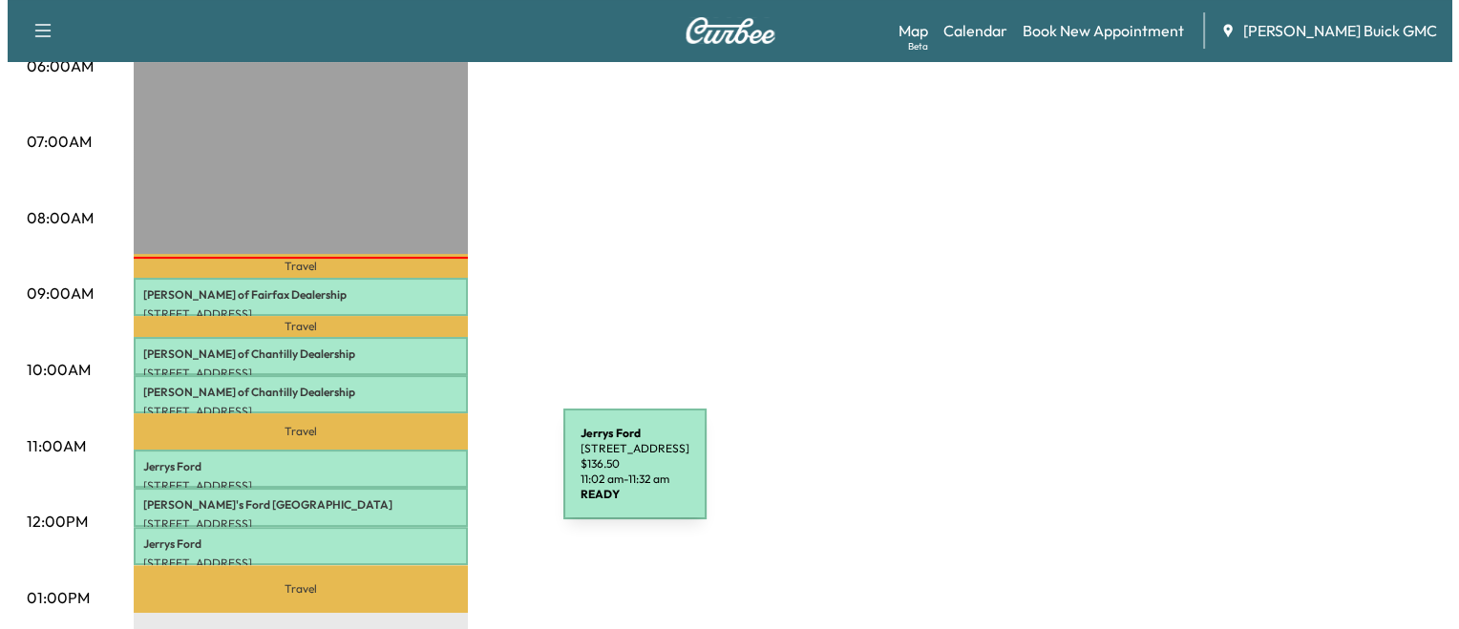
scroll to position [0, 0]
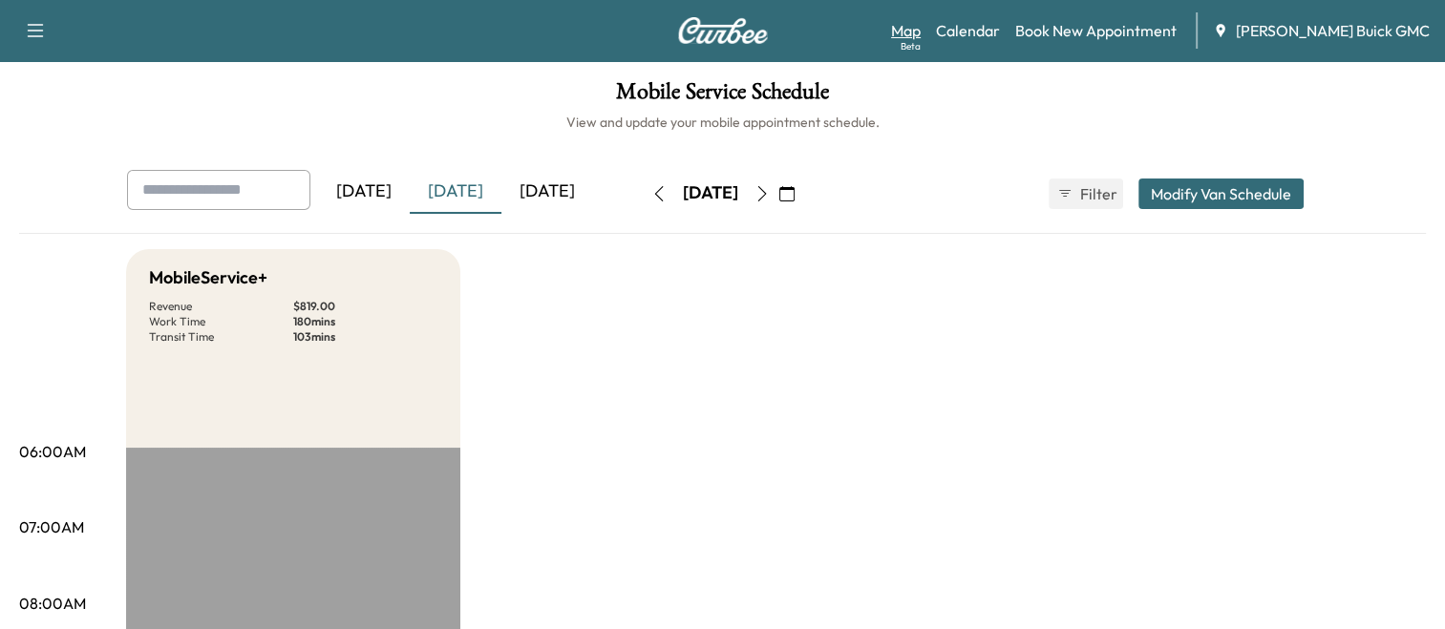
click at [921, 25] on link "Map Beta" at bounding box center [906, 30] width 30 height 23
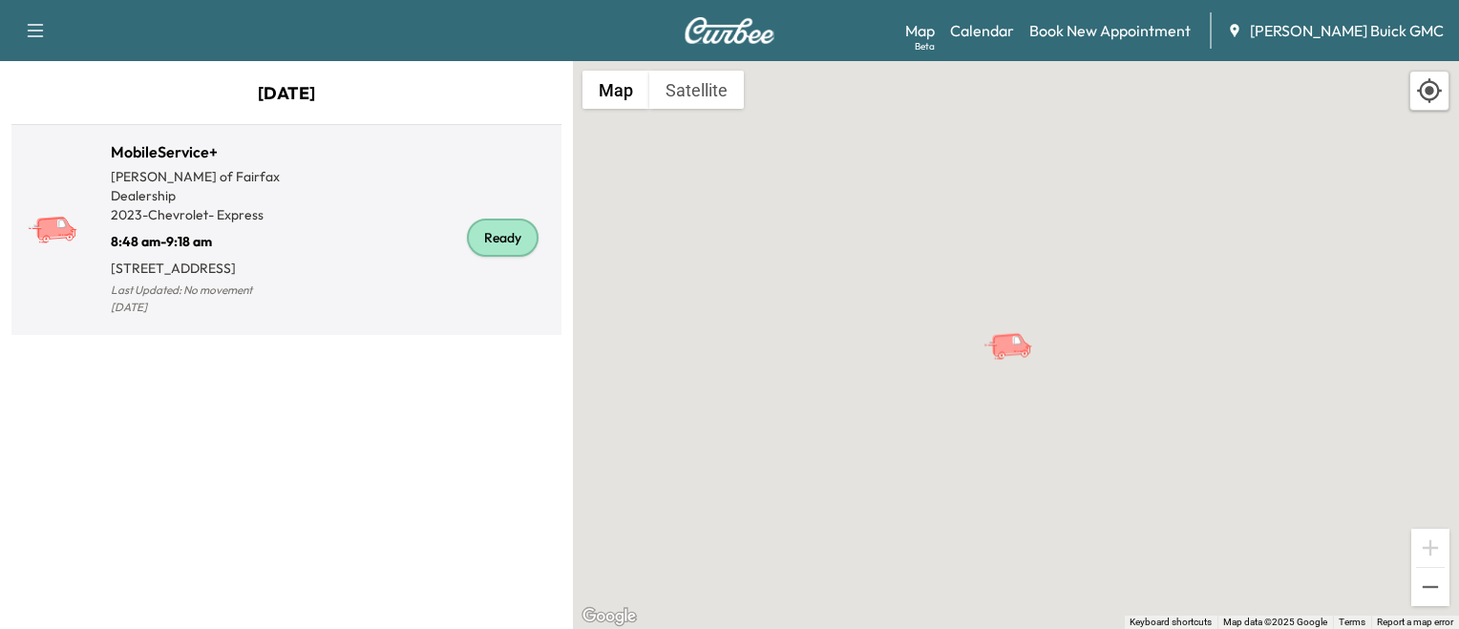
click at [523, 232] on div "Ready" at bounding box center [503, 238] width 72 height 38
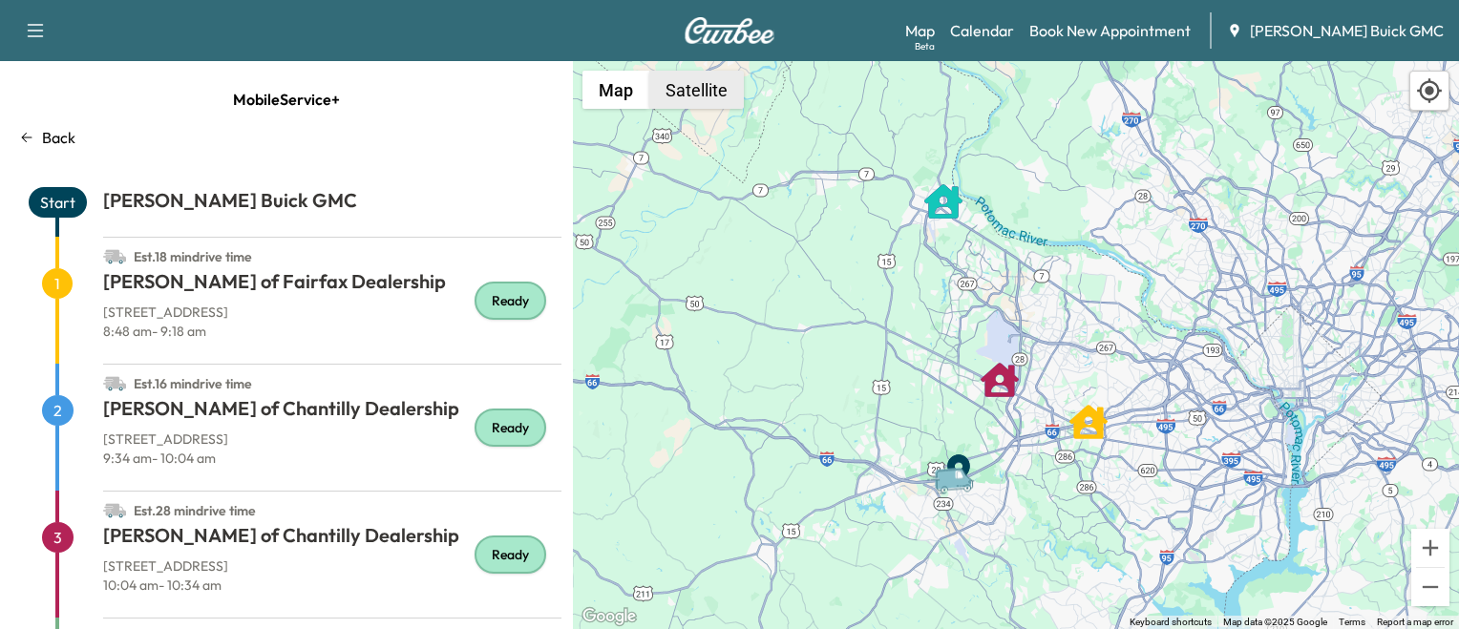
click at [721, 103] on button "Satellite" at bounding box center [696, 90] width 95 height 38
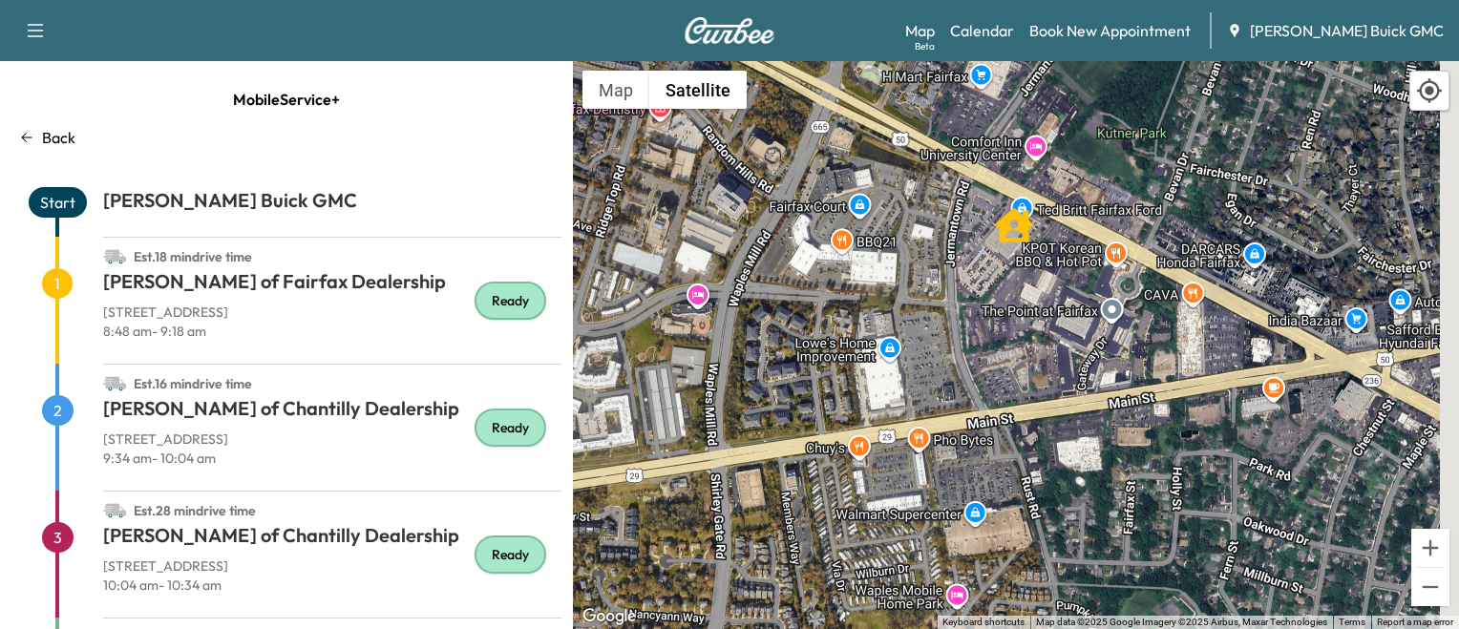
drag, startPoint x: 1039, startPoint y: 191, endPoint x: 997, endPoint y: 237, distance: 62.2
click at [997, 237] on icon "Ted Britt Ford of Fairfax Dealership" at bounding box center [1014, 225] width 38 height 38
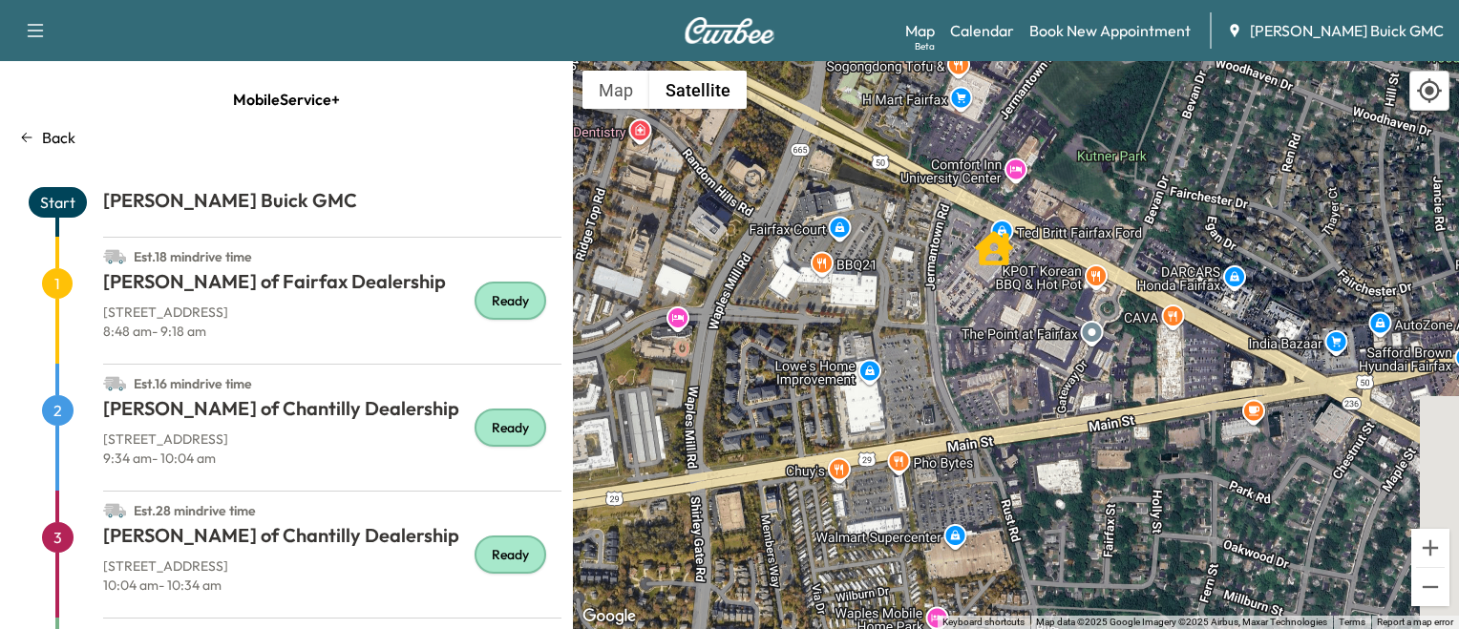
click at [993, 240] on icon "Ted Britt Ford of Fairfax Dealership" at bounding box center [994, 248] width 38 height 34
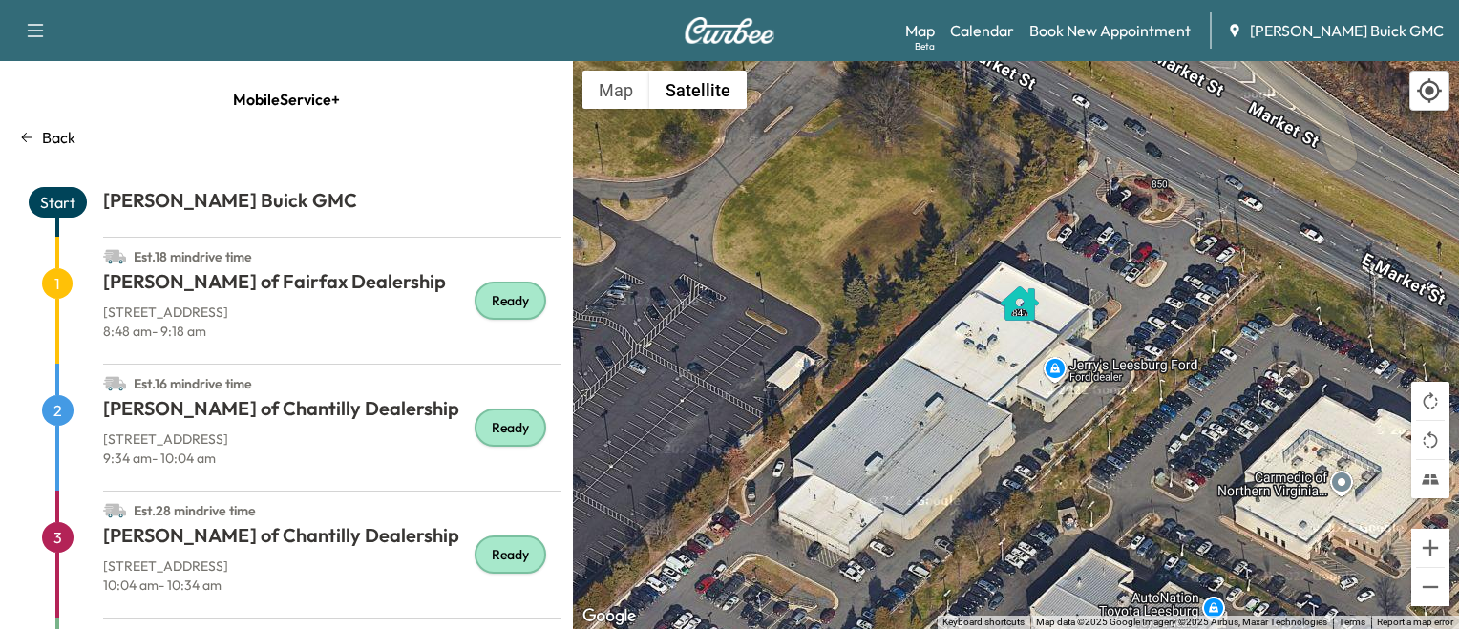
drag, startPoint x: 856, startPoint y: 355, endPoint x: 788, endPoint y: 508, distance: 167.2
click at [788, 508] on div "To activate drag with keyboard, press Alt + Enter. Once in keyboard drag state,…" at bounding box center [1016, 345] width 886 height 568
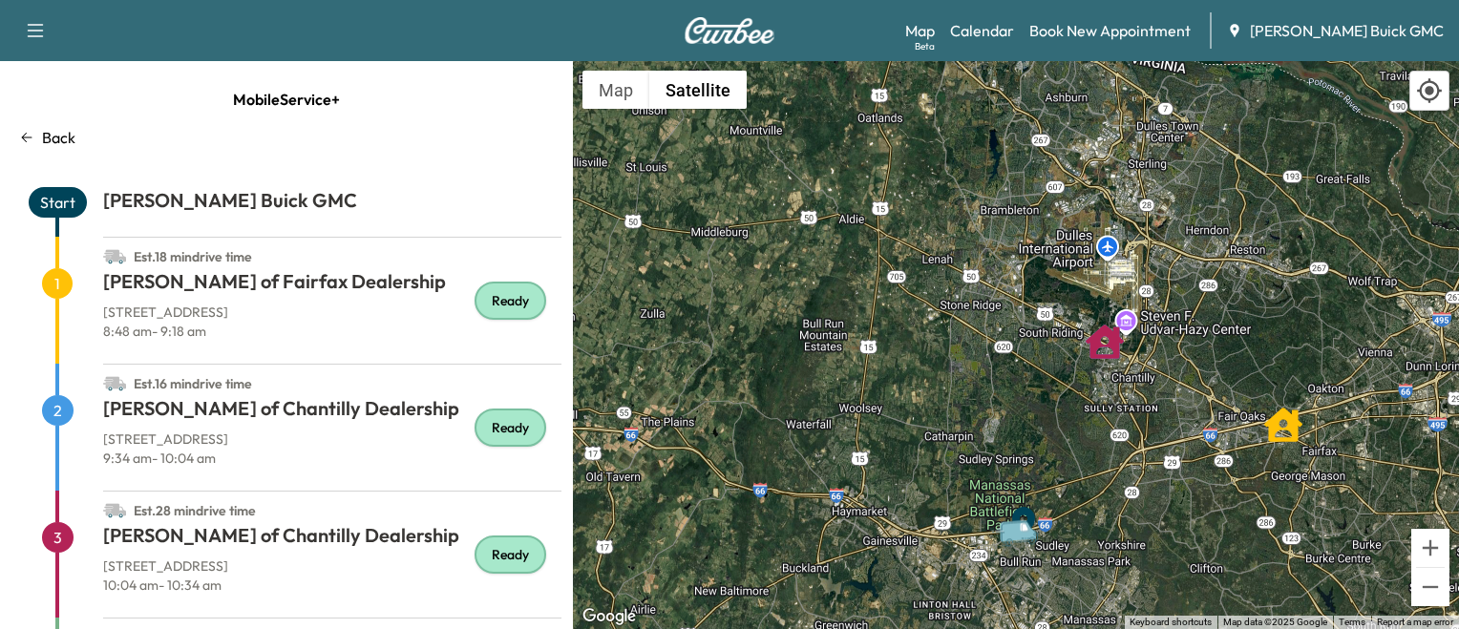
drag, startPoint x: 1191, startPoint y: 475, endPoint x: 1024, endPoint y: 53, distance: 453.1
click at [1024, 53] on div "Support Log Out Map Beta Calendar Book New Appointment [PERSON_NAME] Buick GMC …" at bounding box center [729, 314] width 1459 height 629
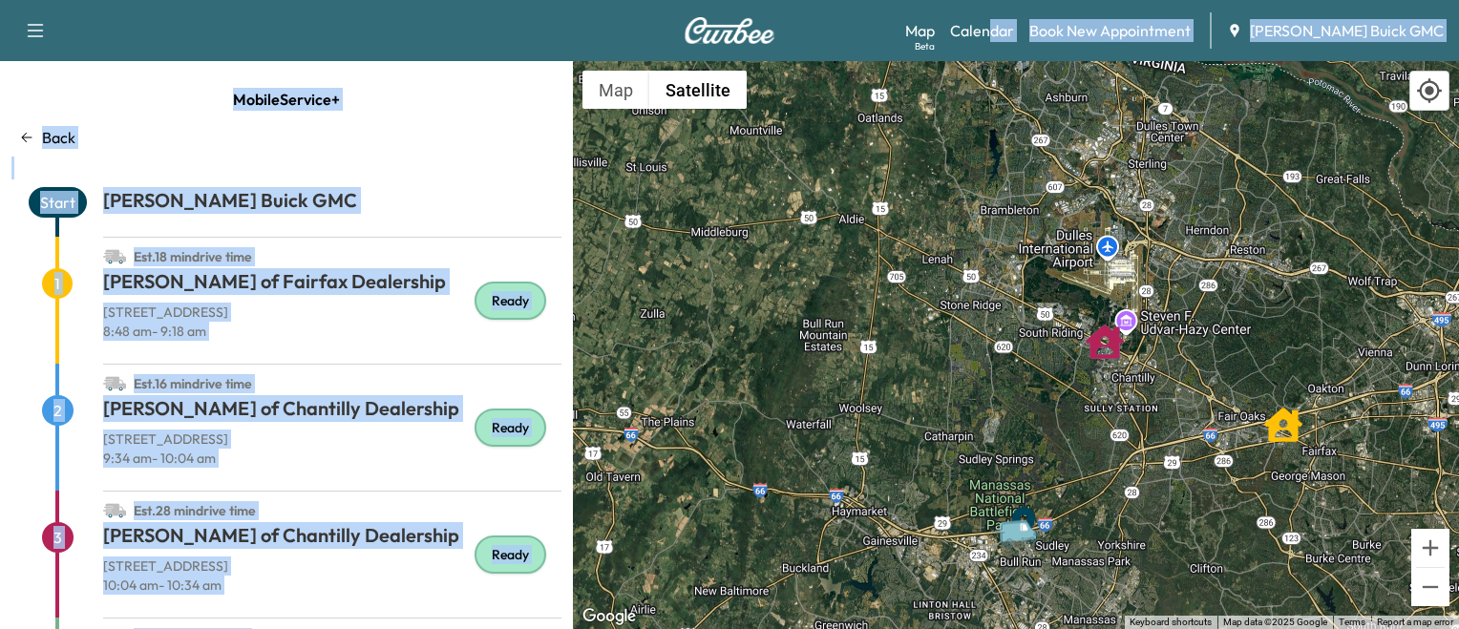
drag, startPoint x: 1024, startPoint y: 53, endPoint x: 1027, endPoint y: 78, distance: 25.0
click at [1027, 78] on div "Support Log Out Map Beta Calendar Book New Appointment [PERSON_NAME] Buick GMC …" at bounding box center [729, 314] width 1459 height 629
drag, startPoint x: 1027, startPoint y: 78, endPoint x: 1008, endPoint y: 213, distance: 135.9
click at [1008, 213] on div "To activate drag with keyboard, press Alt + Enter. Once in keyboard drag state,…" at bounding box center [1016, 345] width 886 height 568
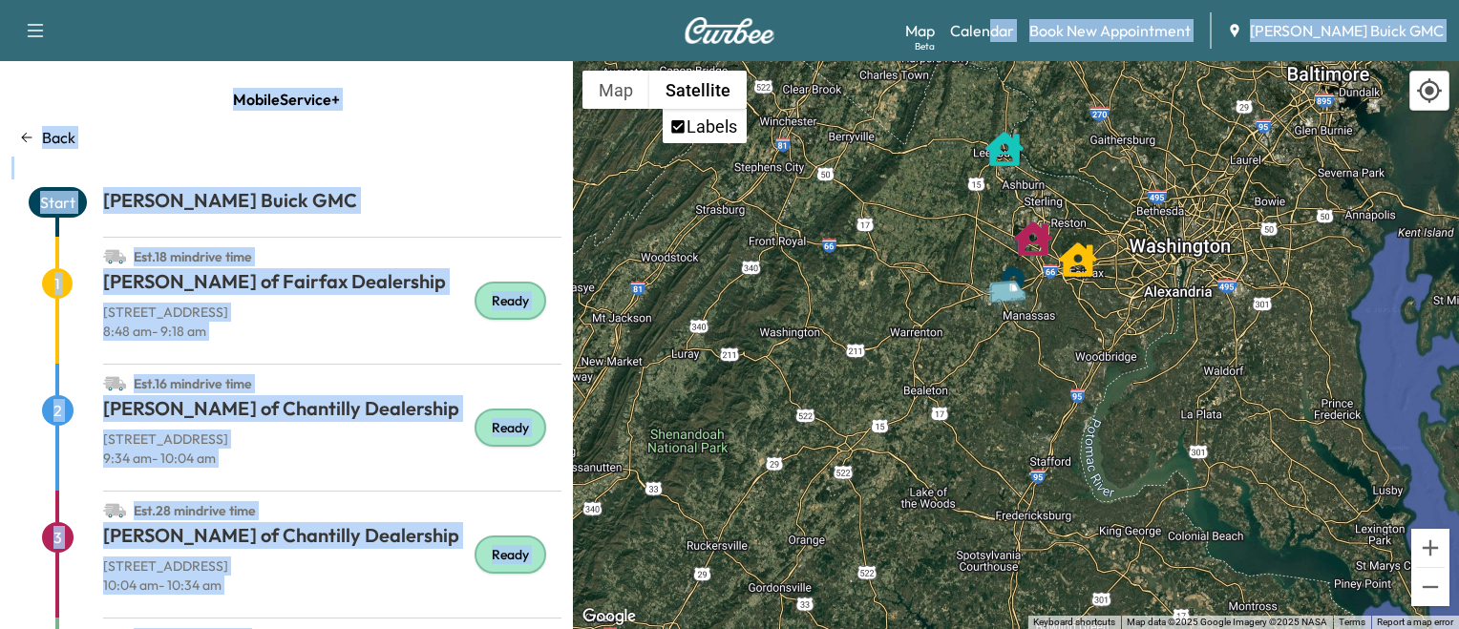
click at [481, 165] on div "MobileService+ Back Start [PERSON_NAME] Buick GMC Est. 18 min drive time 1 [PER…" at bounding box center [286, 345] width 573 height 568
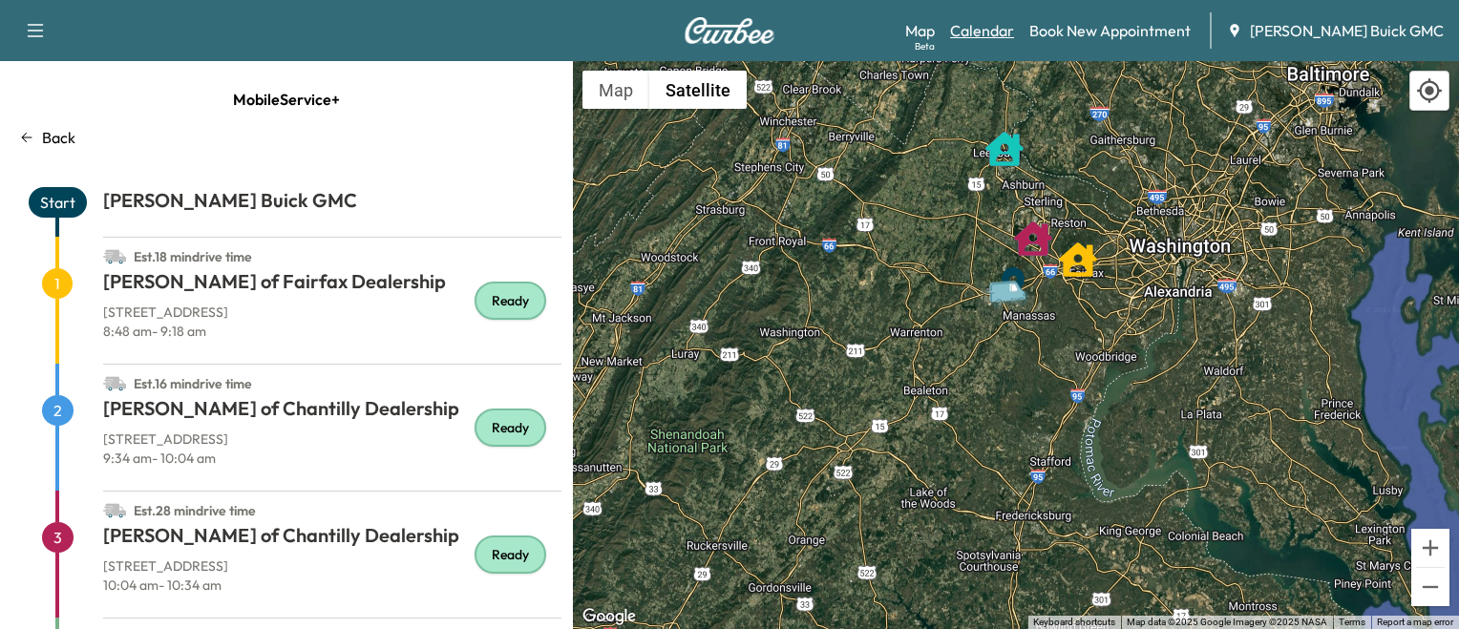
click at [1003, 23] on link "Calendar" at bounding box center [982, 30] width 64 height 23
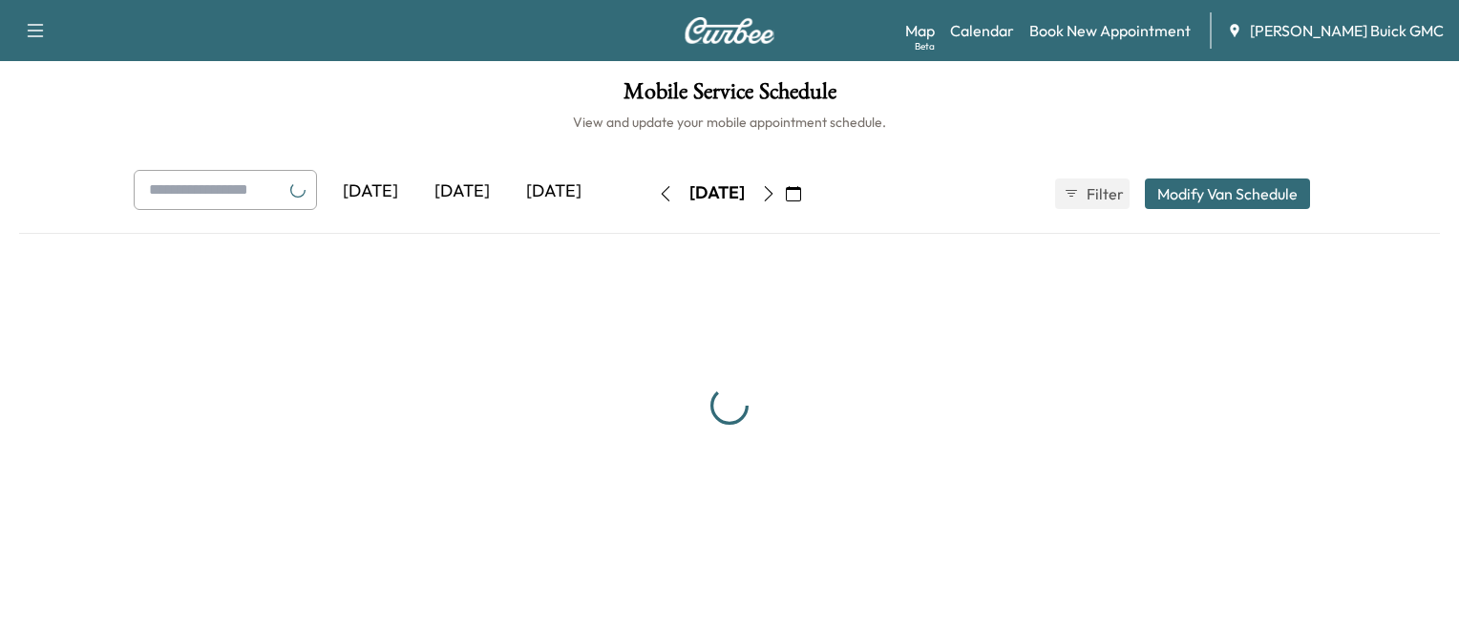
click at [1003, 23] on link "Calendar" at bounding box center [982, 30] width 64 height 23
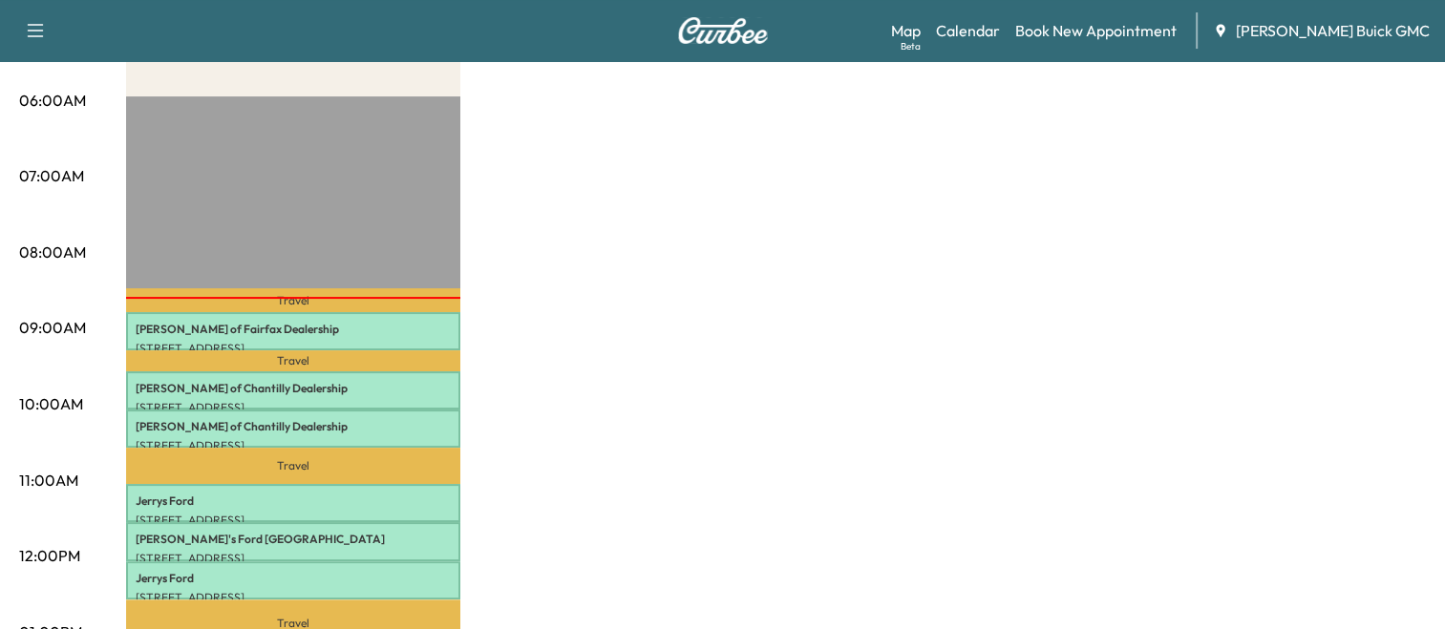
scroll to position [353, 0]
